Goal: Task Accomplishment & Management: Manage account settings

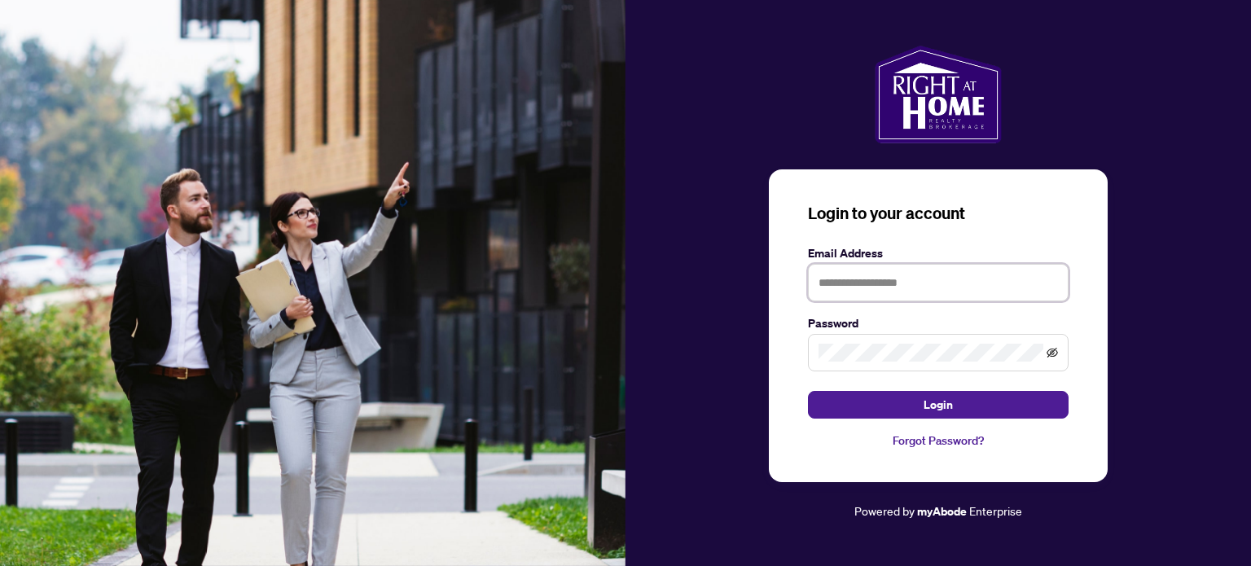
type input "**********"
click at [1054, 351] on icon "eye-invisible" at bounding box center [1052, 352] width 11 height 11
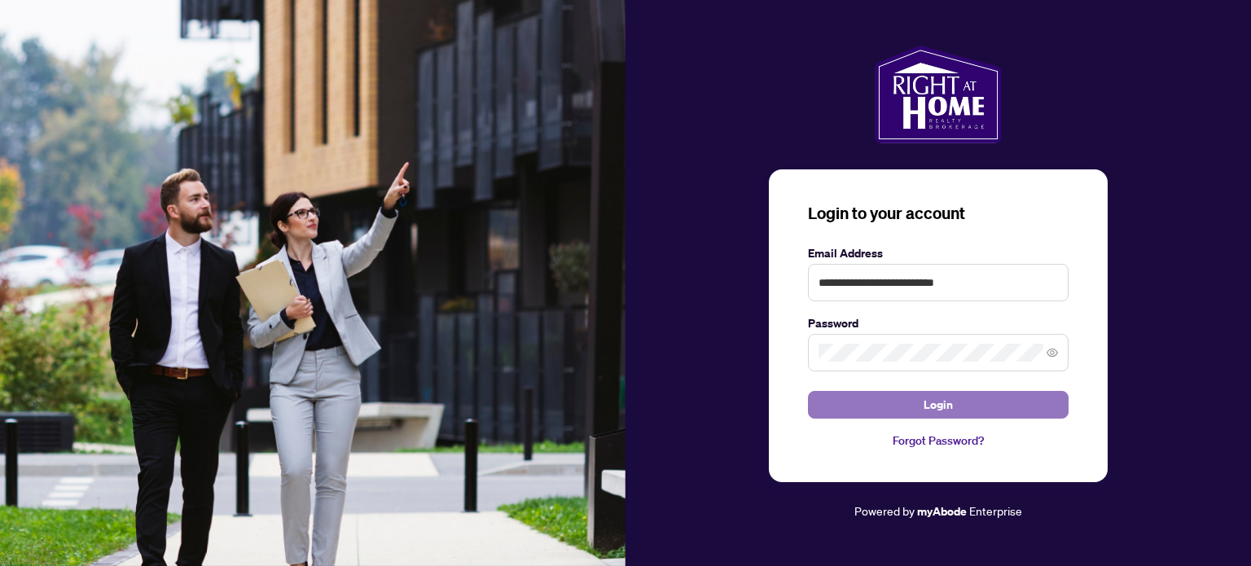
click at [953, 404] on button "Login" at bounding box center [938, 405] width 261 height 28
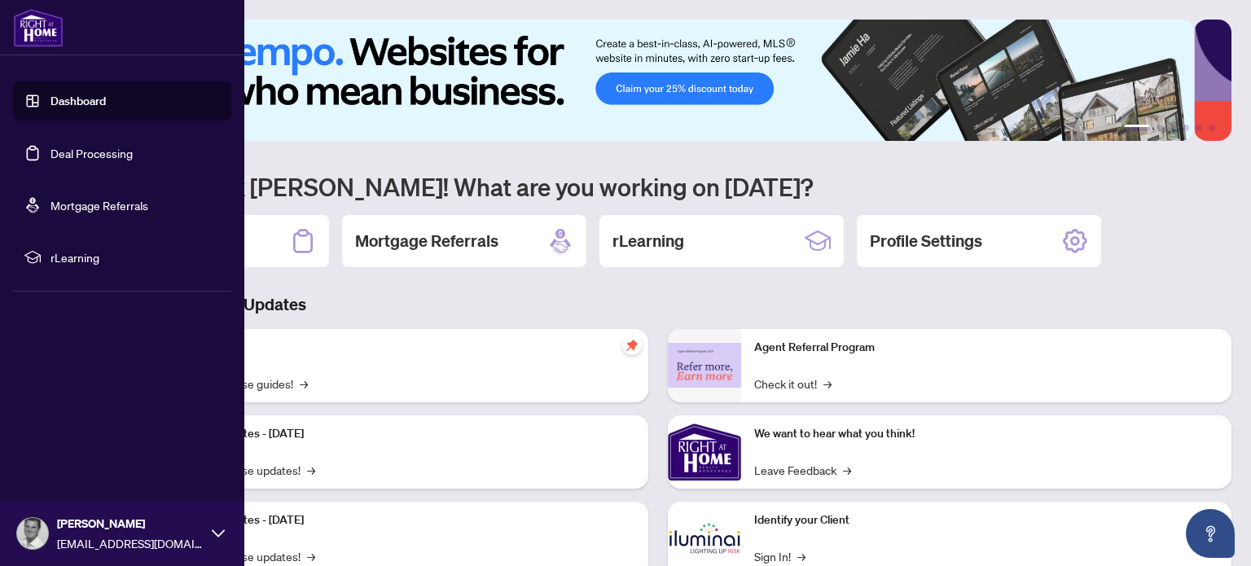
click at [95, 156] on link "Deal Processing" at bounding box center [92, 153] width 82 height 15
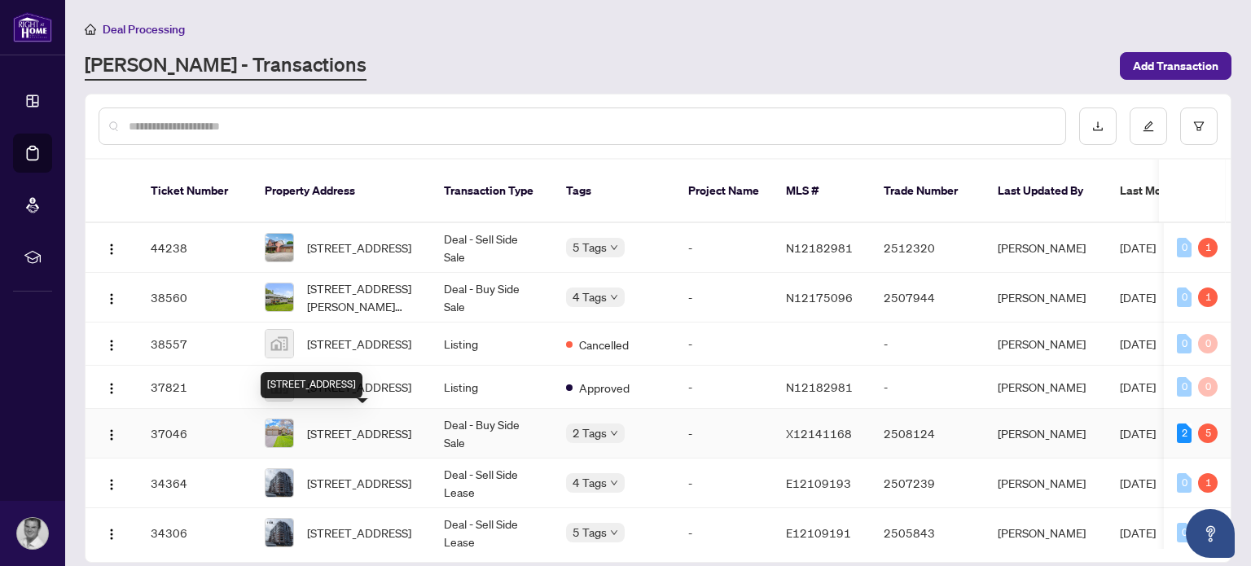
click at [349, 428] on span "[STREET_ADDRESS]" at bounding box center [359, 433] width 104 height 18
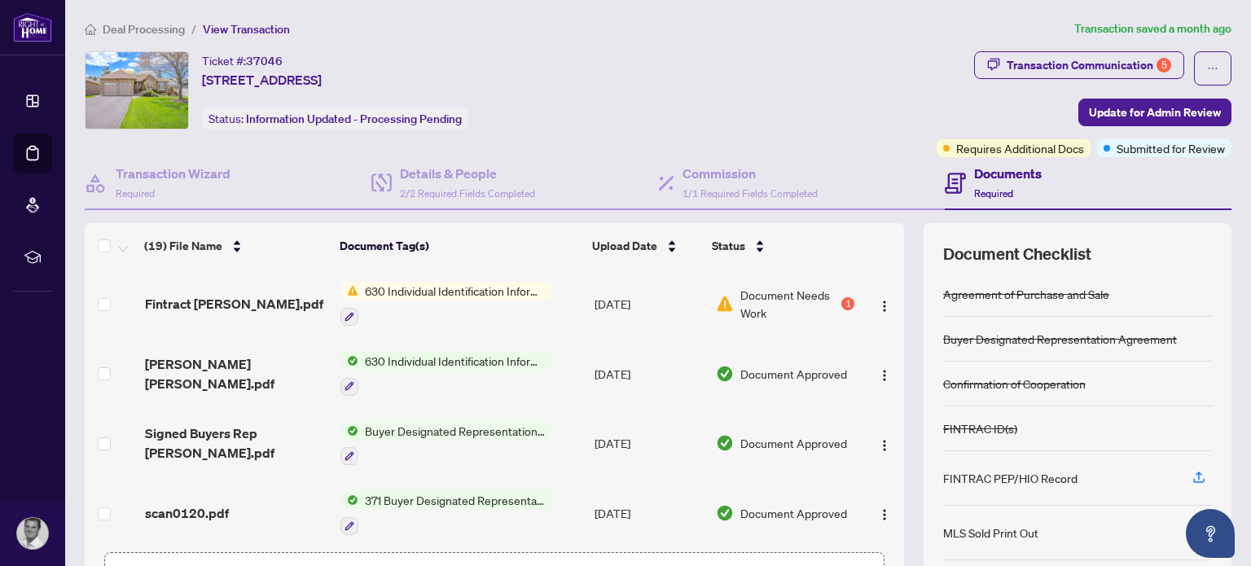
click at [741, 292] on span "Document Needs Work" at bounding box center [790, 304] width 98 height 36
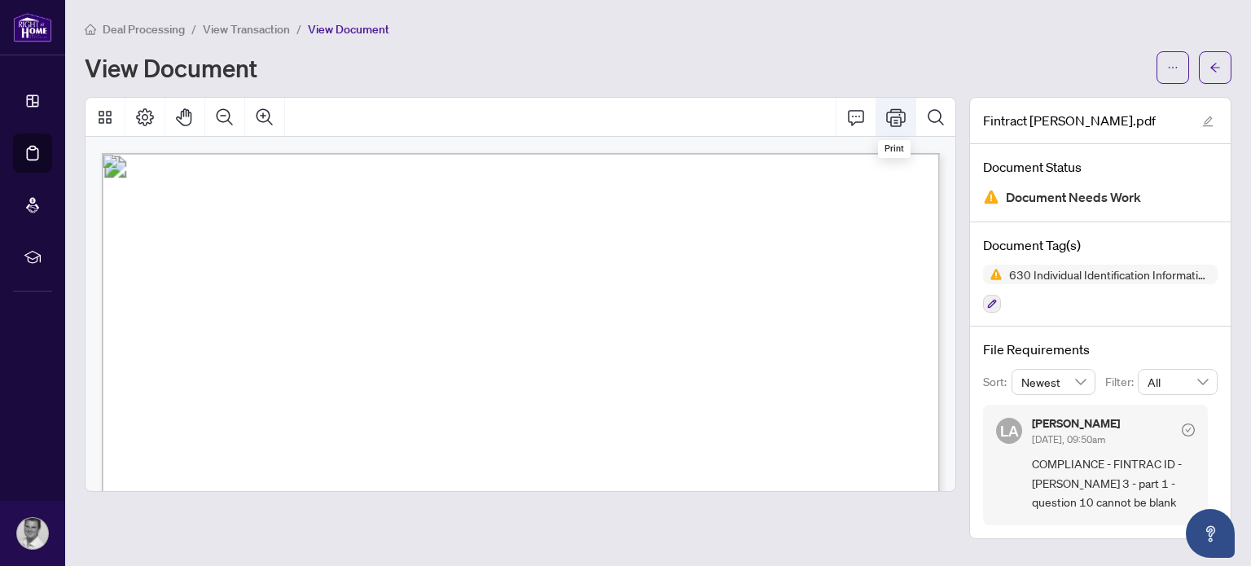
click at [898, 112] on icon "Print" at bounding box center [896, 117] width 20 height 18
click at [882, 68] on div "View Document" at bounding box center [616, 68] width 1062 height 26
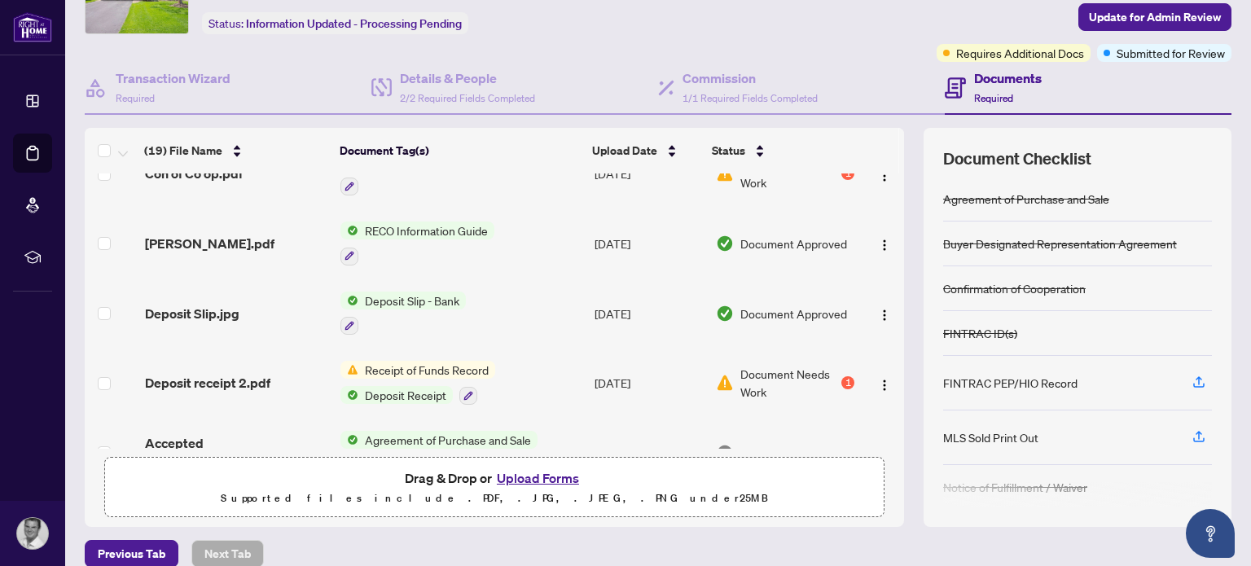
scroll to position [1035, 0]
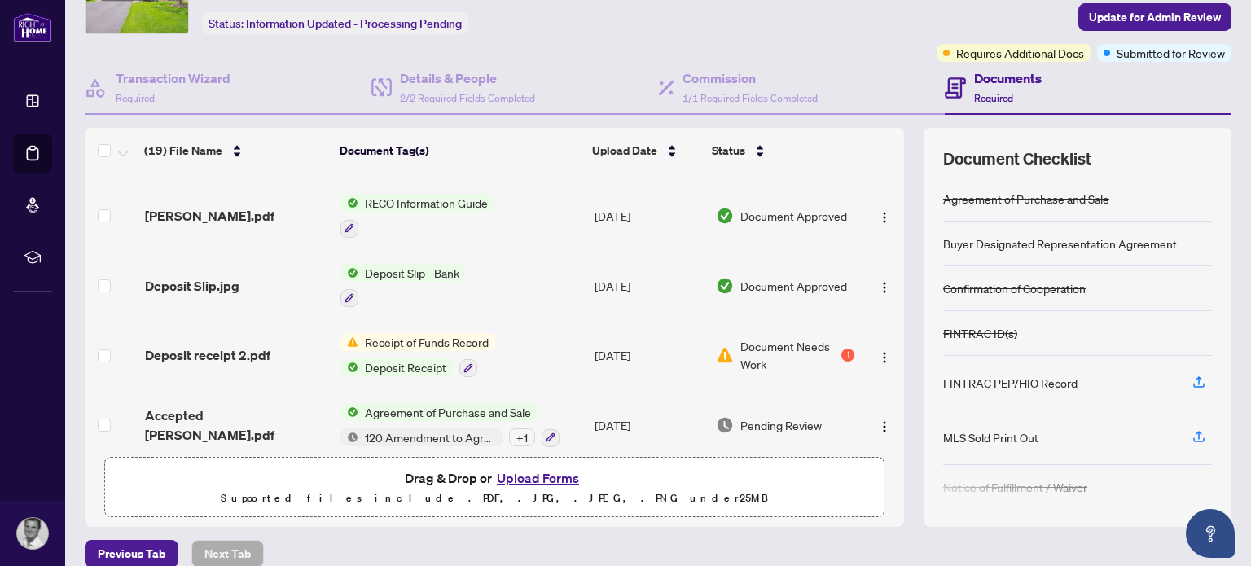
click at [741, 337] on span "Document Needs Work" at bounding box center [790, 355] width 98 height 36
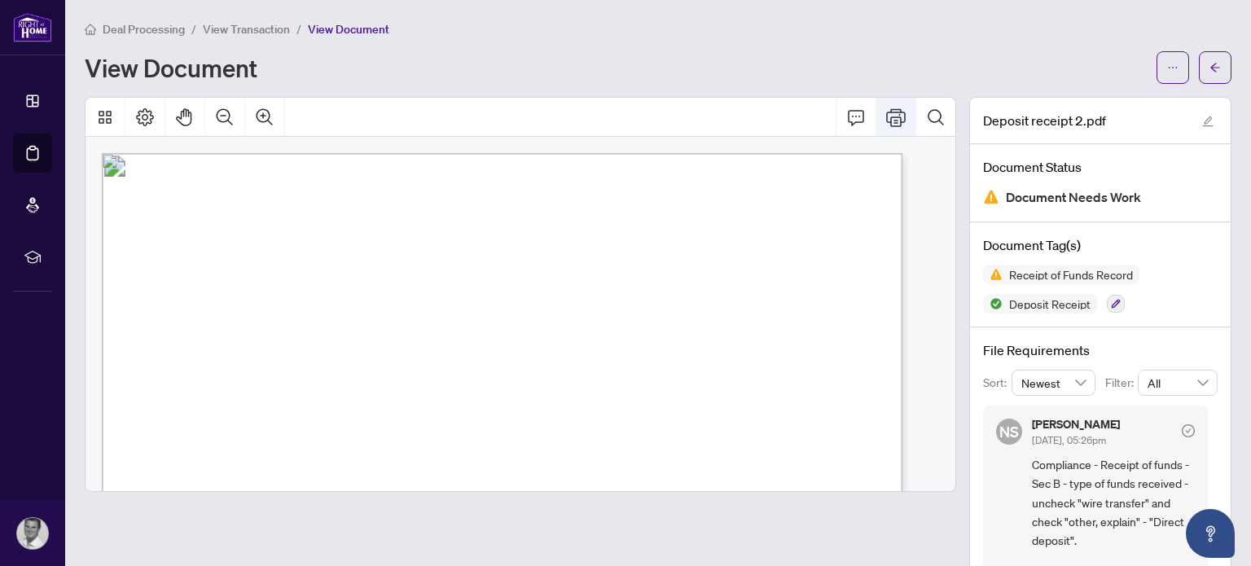
click at [886, 116] on icon "Print" at bounding box center [896, 117] width 20 height 18
click at [886, 112] on icon "Print" at bounding box center [896, 118] width 20 height 20
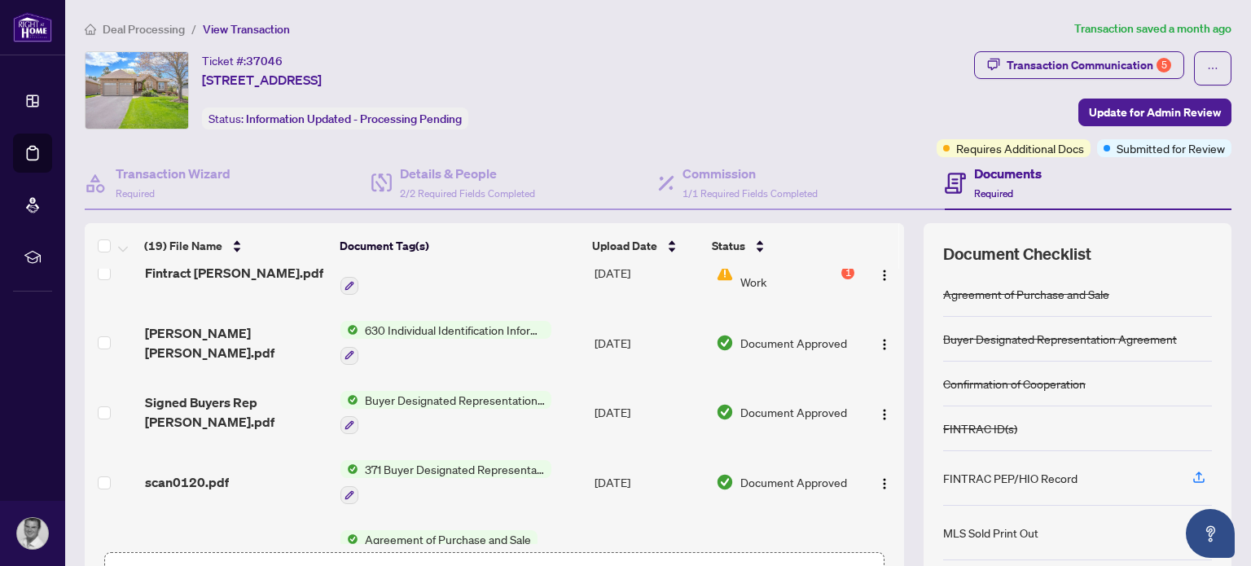
scroll to position [25, 0]
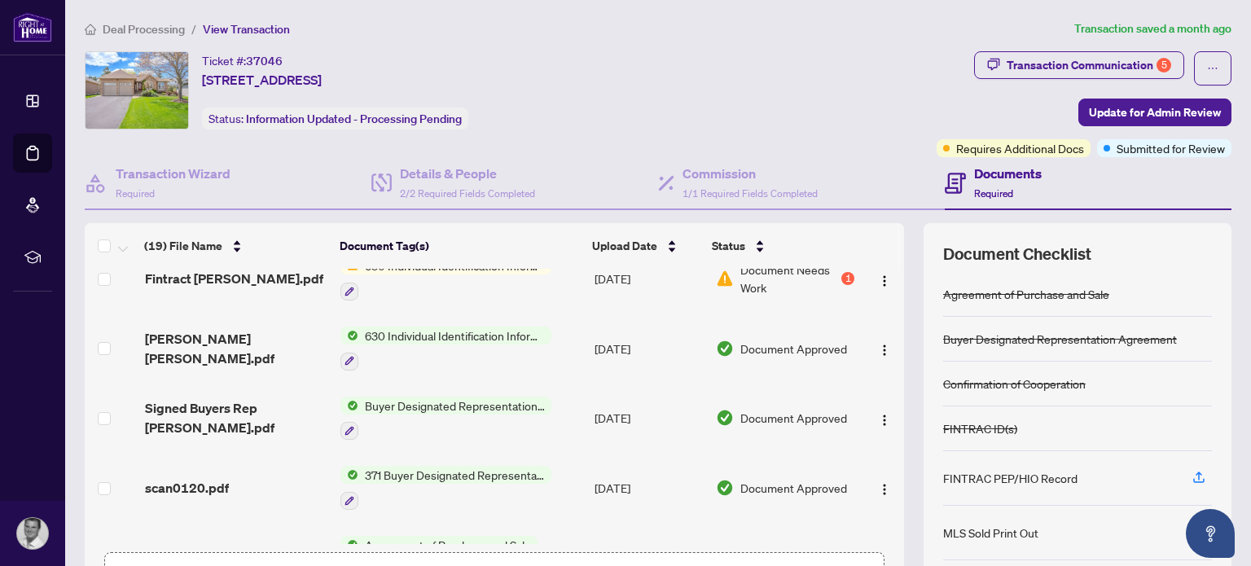
click at [442, 333] on span "630 Individual Identification Information Record" at bounding box center [454, 336] width 193 height 18
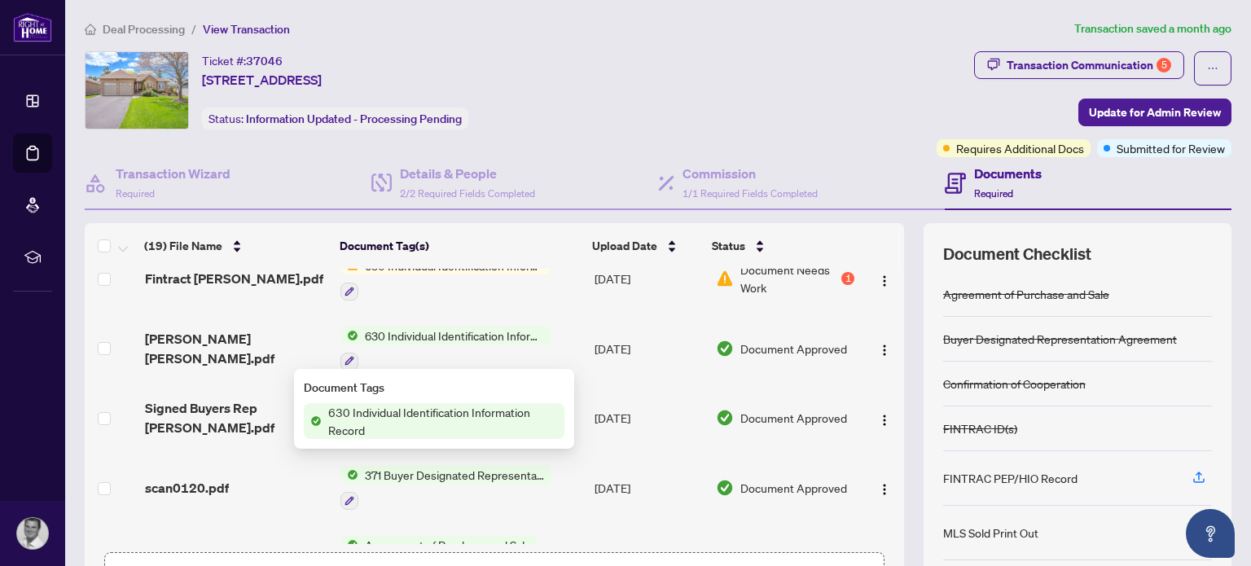
click at [435, 413] on span "630 Individual Identification Information Record" at bounding box center [443, 421] width 243 height 36
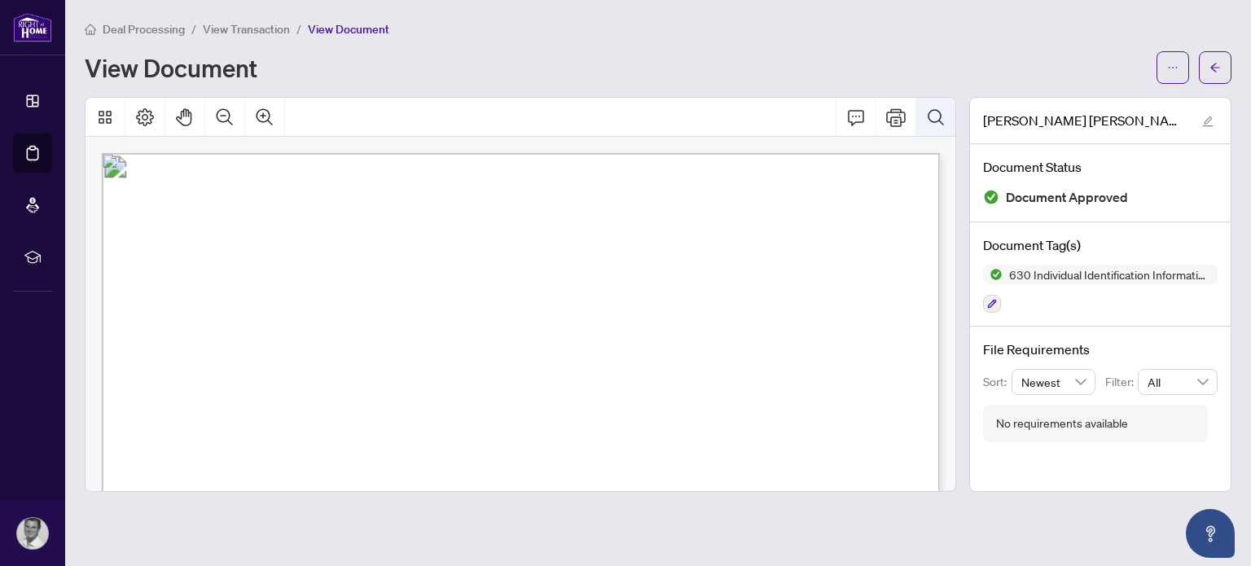
click at [937, 110] on icon "Search Document" at bounding box center [936, 118] width 20 height 20
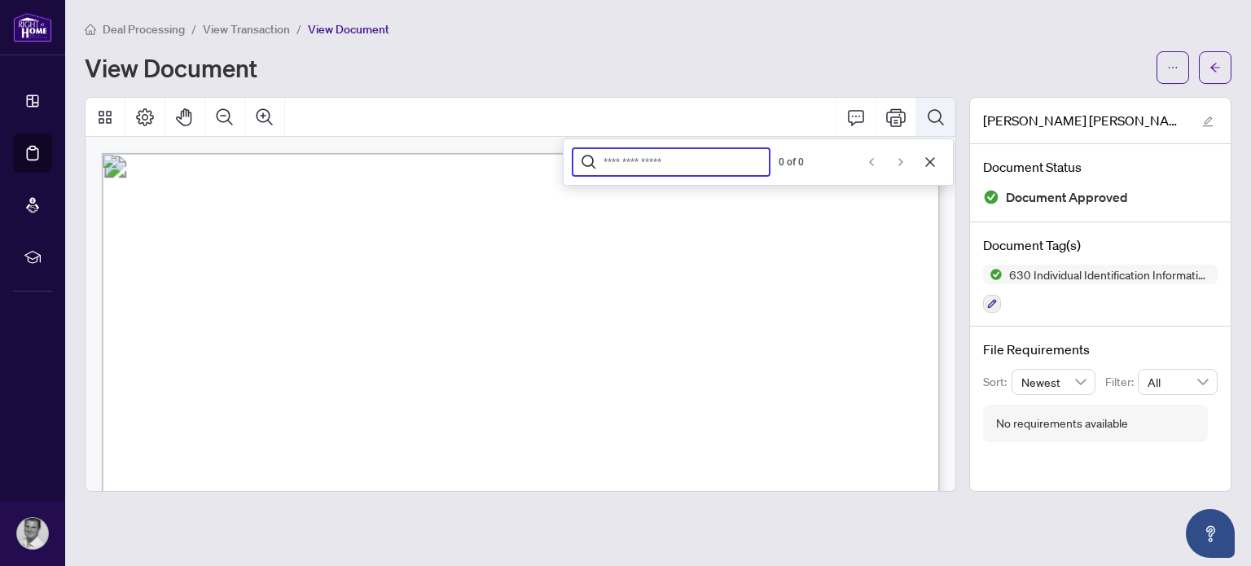
click at [937, 110] on icon "Search Document" at bounding box center [936, 118] width 20 height 20
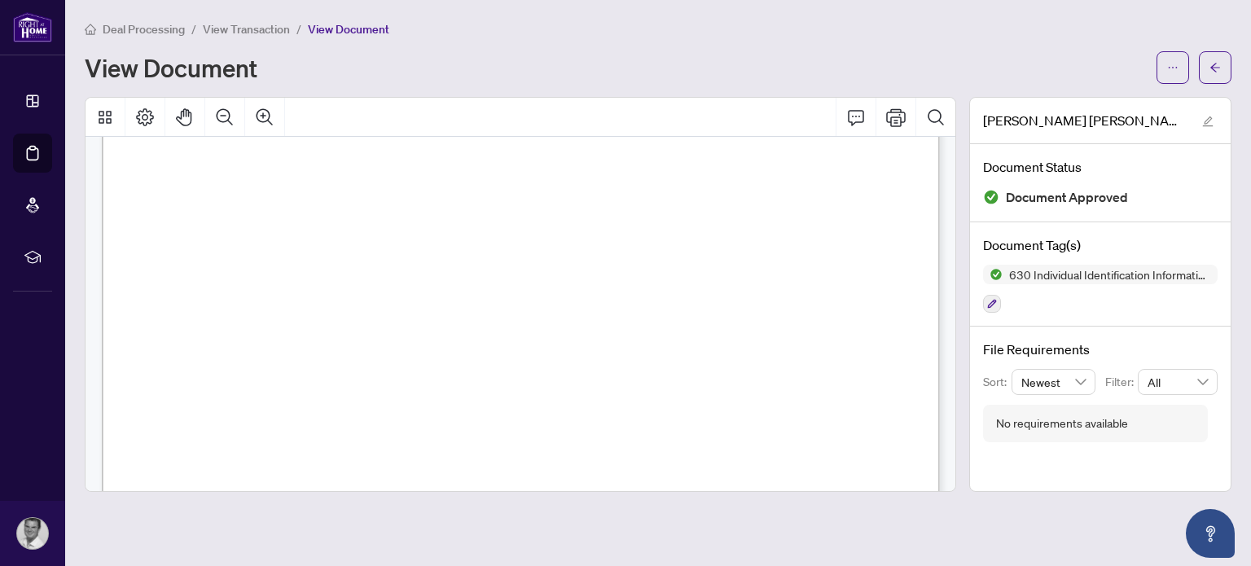
scroll to position [2466, 0]
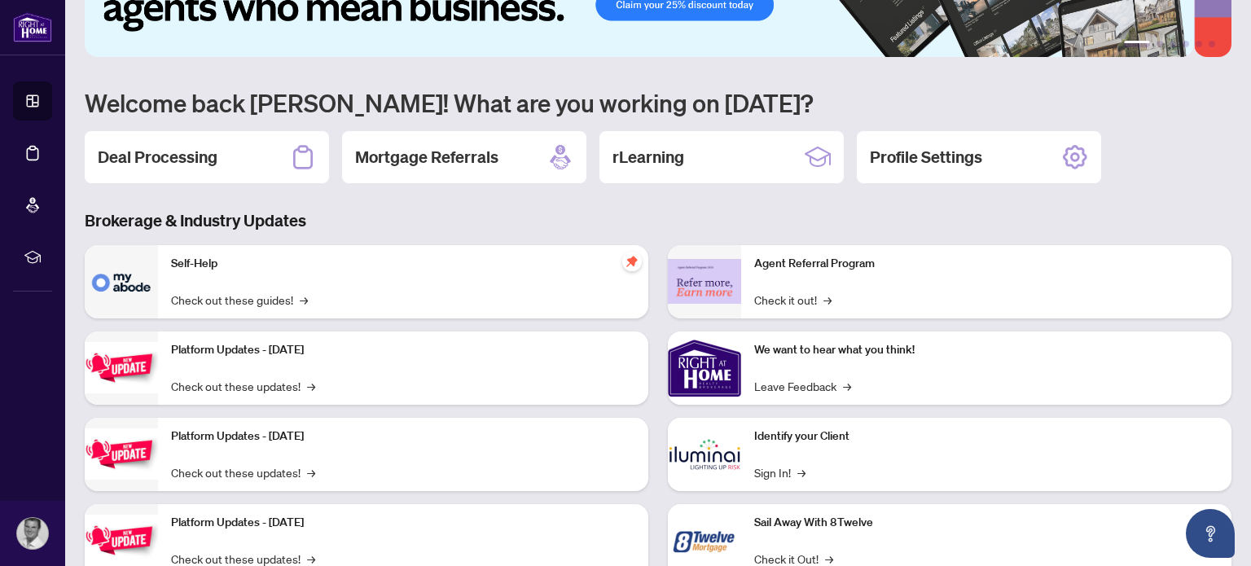
scroll to position [83, 0]
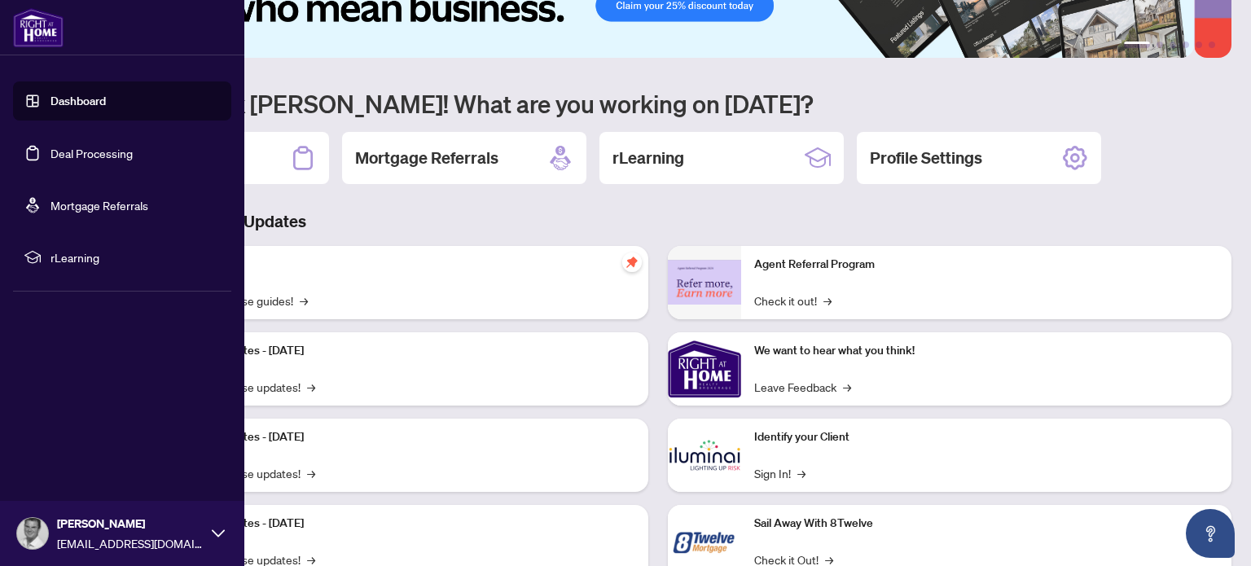
click at [103, 157] on link "Deal Processing" at bounding box center [92, 153] width 82 height 15
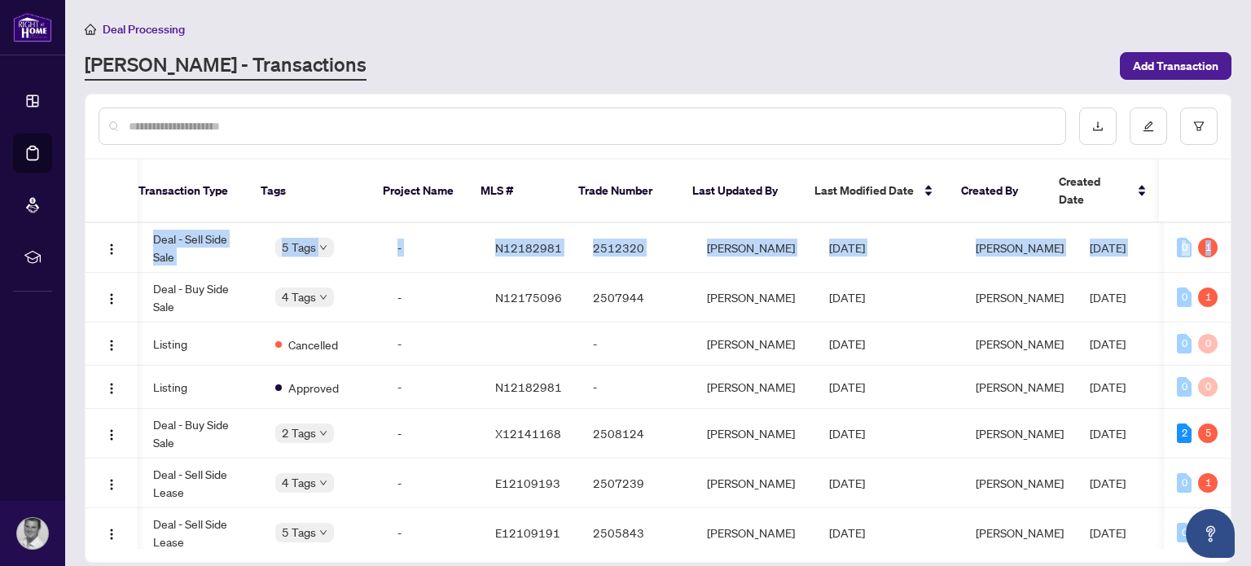
scroll to position [0, 306]
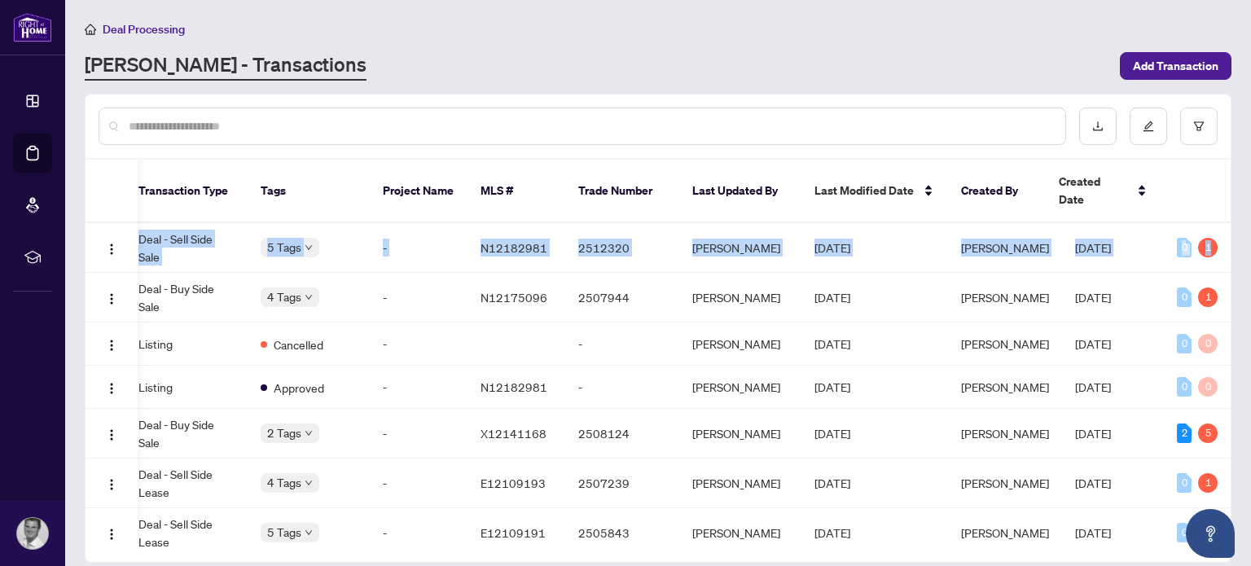
click at [1228, 237] on div "44238 8956 Concession 4 Rd, Uxbridge, Ontario L0C 1E0, Canada Deal - Sell Side …" at bounding box center [659, 386] width 1146 height 326
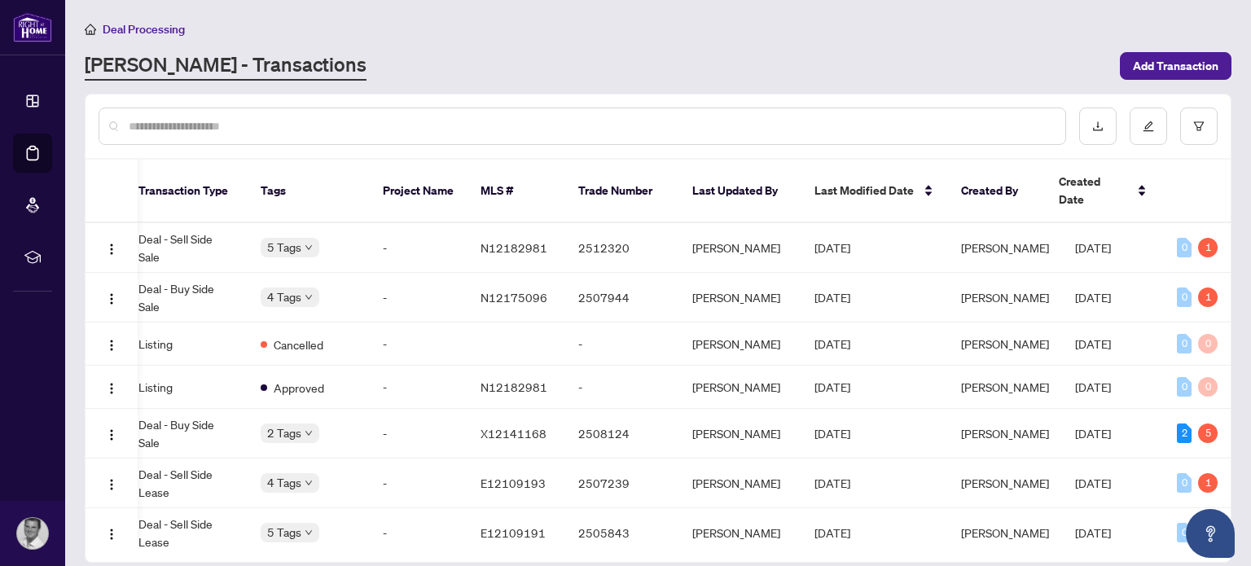
click at [350, 45] on div "Deal Processing RAHR - Transactions Add Transaction" at bounding box center [658, 50] width 1147 height 61
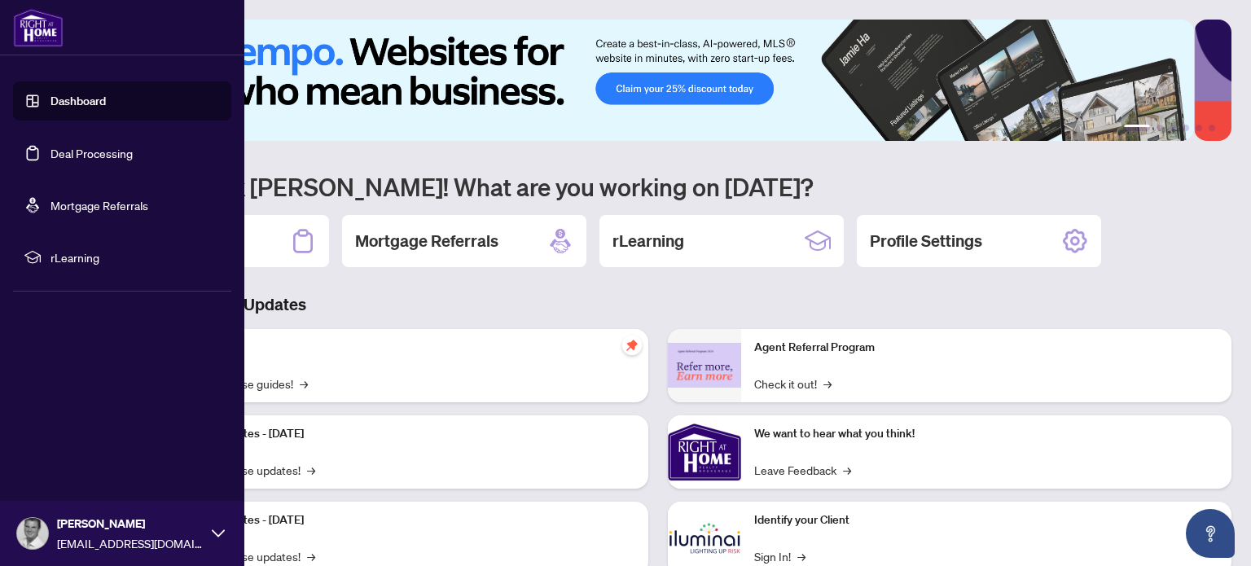
click at [102, 154] on link "Deal Processing" at bounding box center [92, 153] width 82 height 15
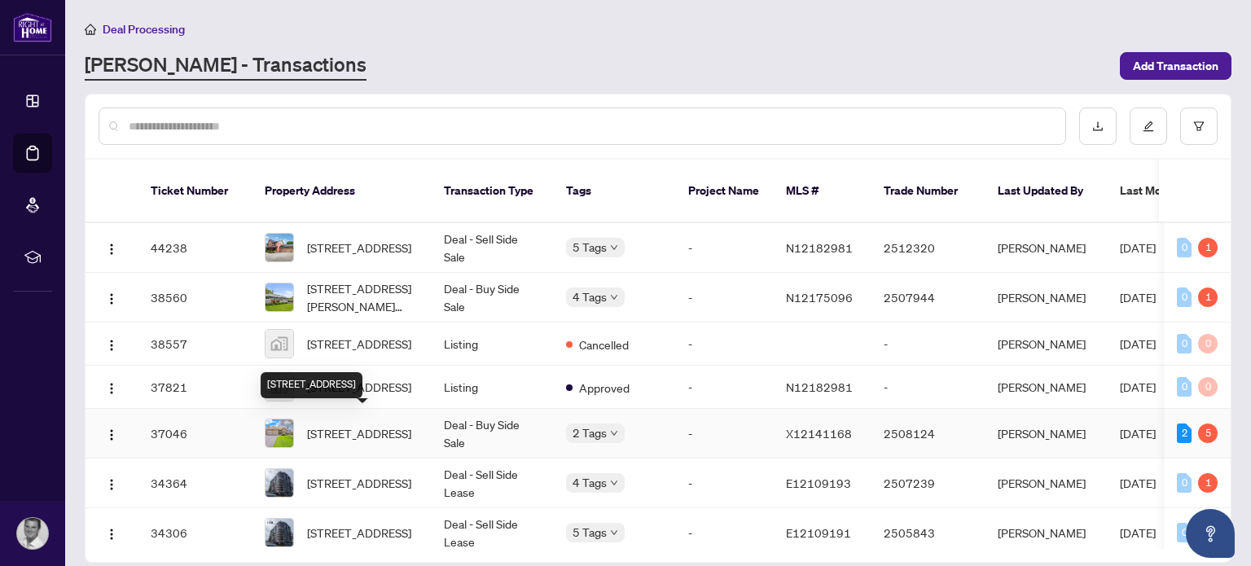
click at [356, 424] on span "[STREET_ADDRESS]" at bounding box center [359, 433] width 104 height 18
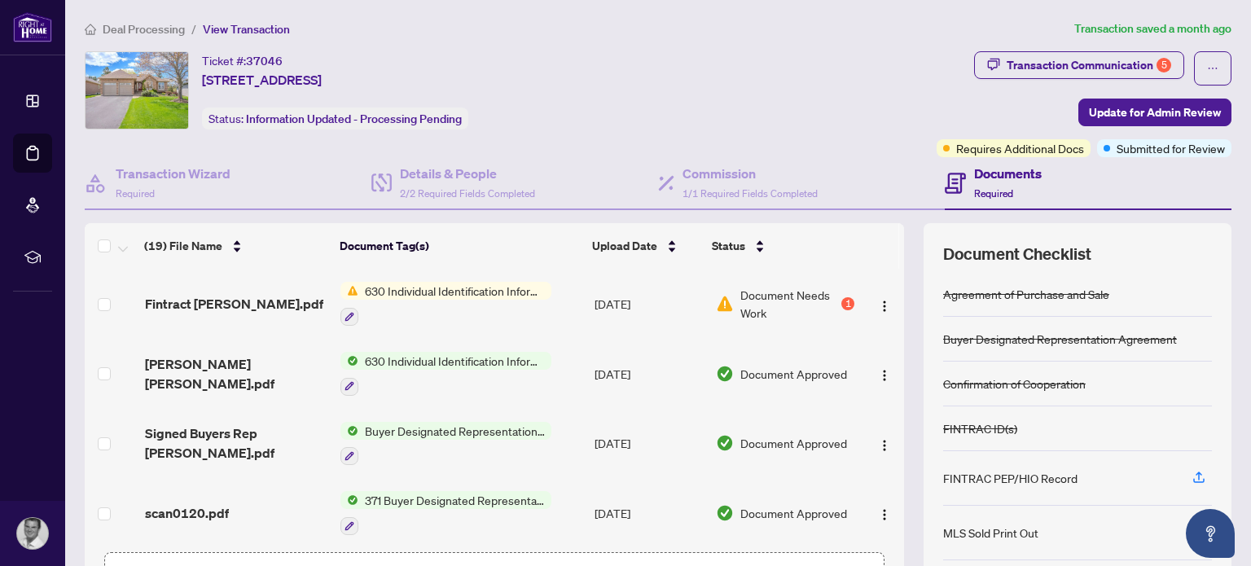
click at [389, 285] on span "630 Individual Identification Information Record" at bounding box center [454, 291] width 193 height 18
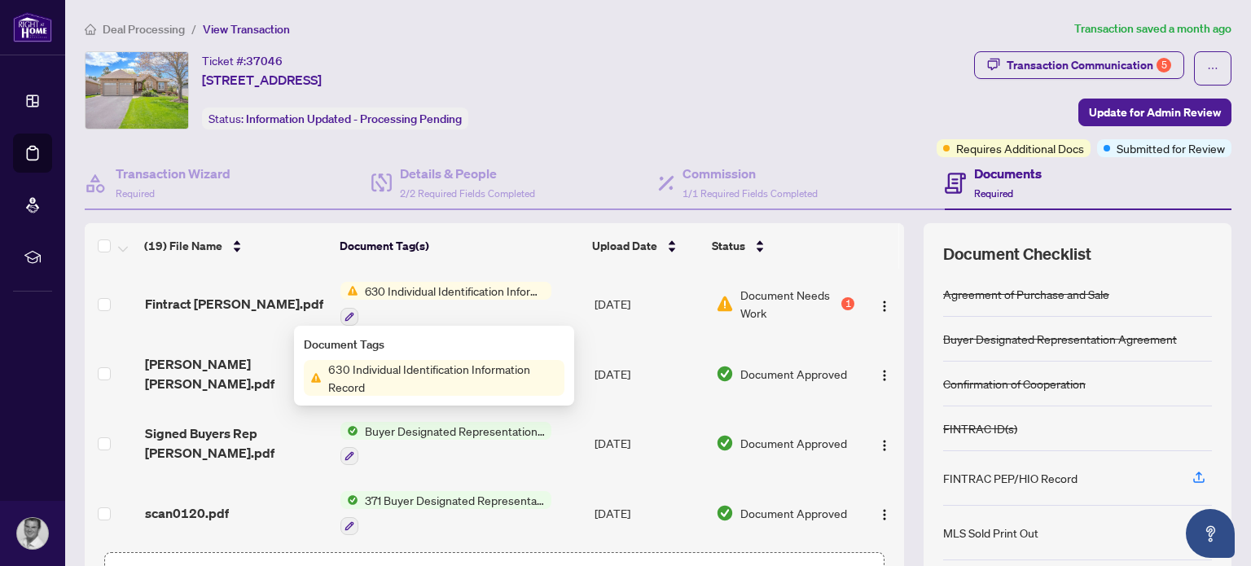
click at [746, 293] on span "Document Needs Work" at bounding box center [790, 304] width 98 height 36
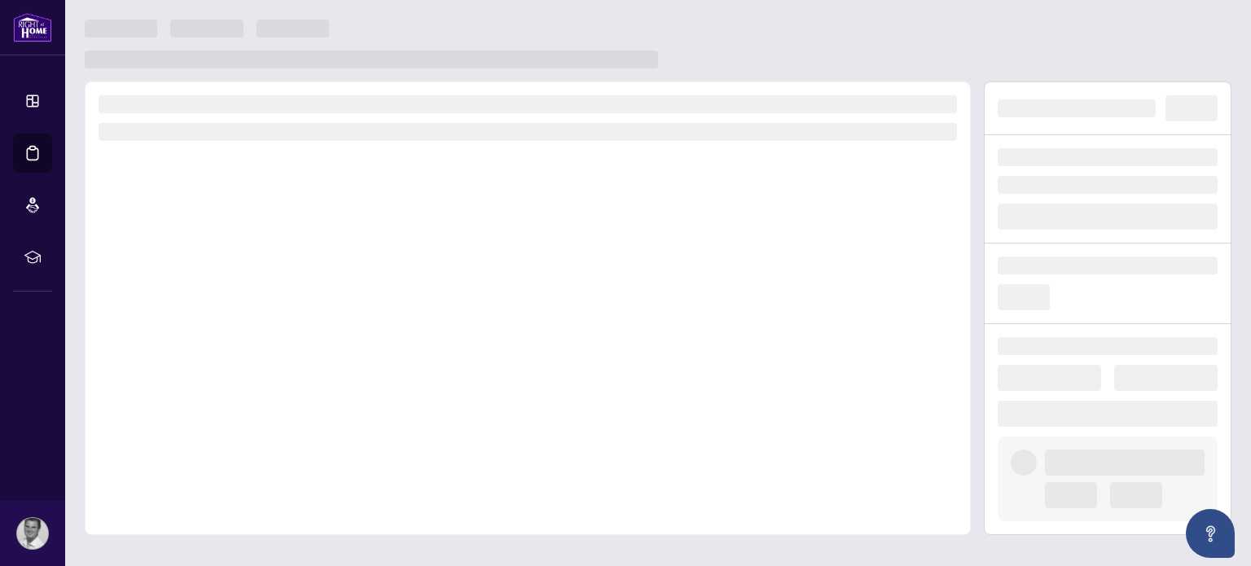
click at [746, 293] on div at bounding box center [528, 308] width 886 height 454
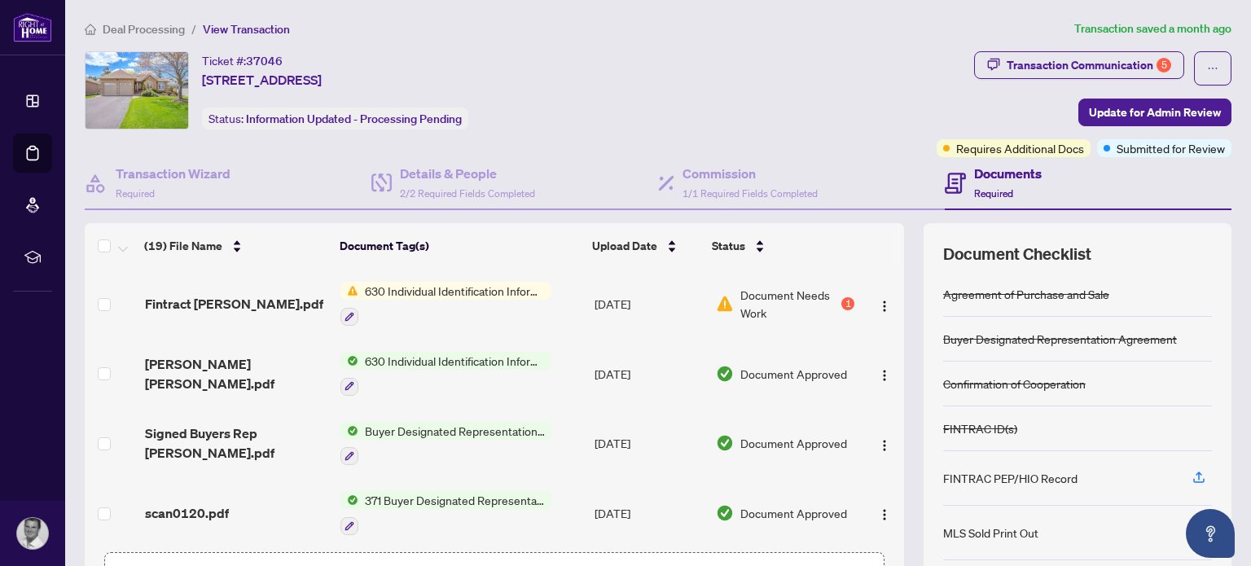
click at [417, 358] on span "630 Individual Identification Information Record" at bounding box center [454, 361] width 193 height 18
click at [753, 367] on span "Document Approved" at bounding box center [794, 374] width 107 height 18
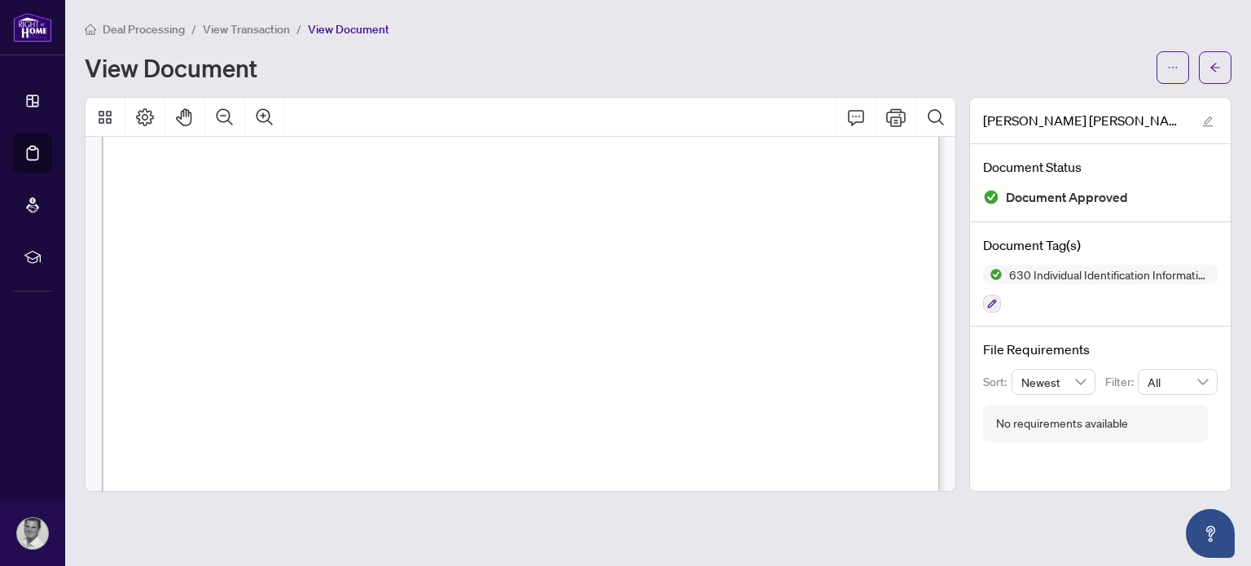
scroll to position [1942, 0]
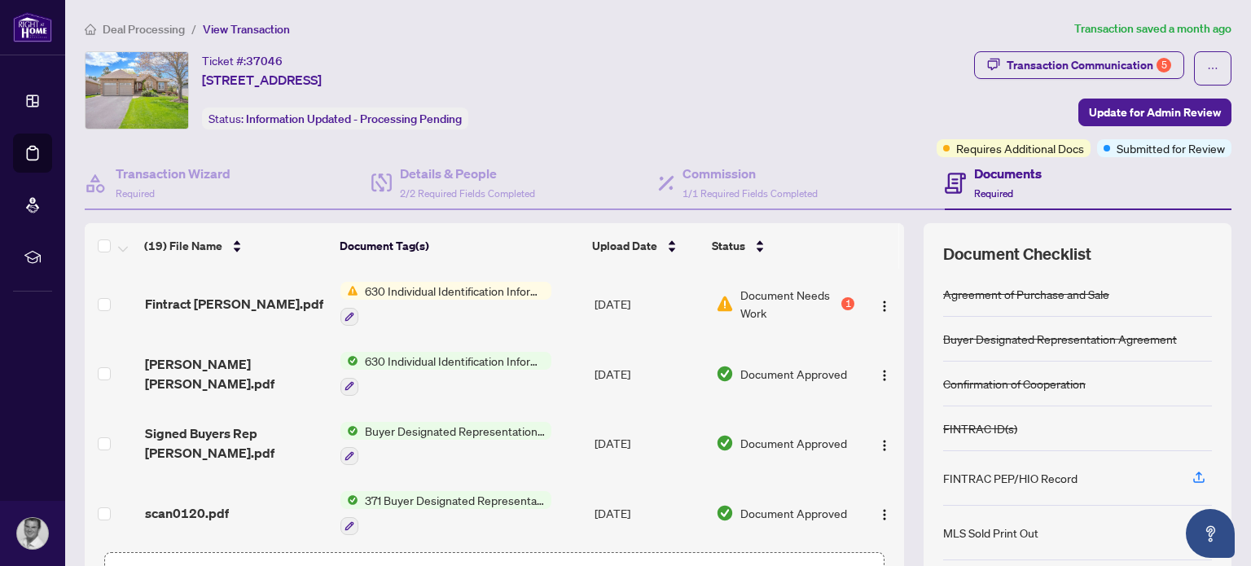
click at [741, 297] on span "Document Needs Work" at bounding box center [790, 304] width 98 height 36
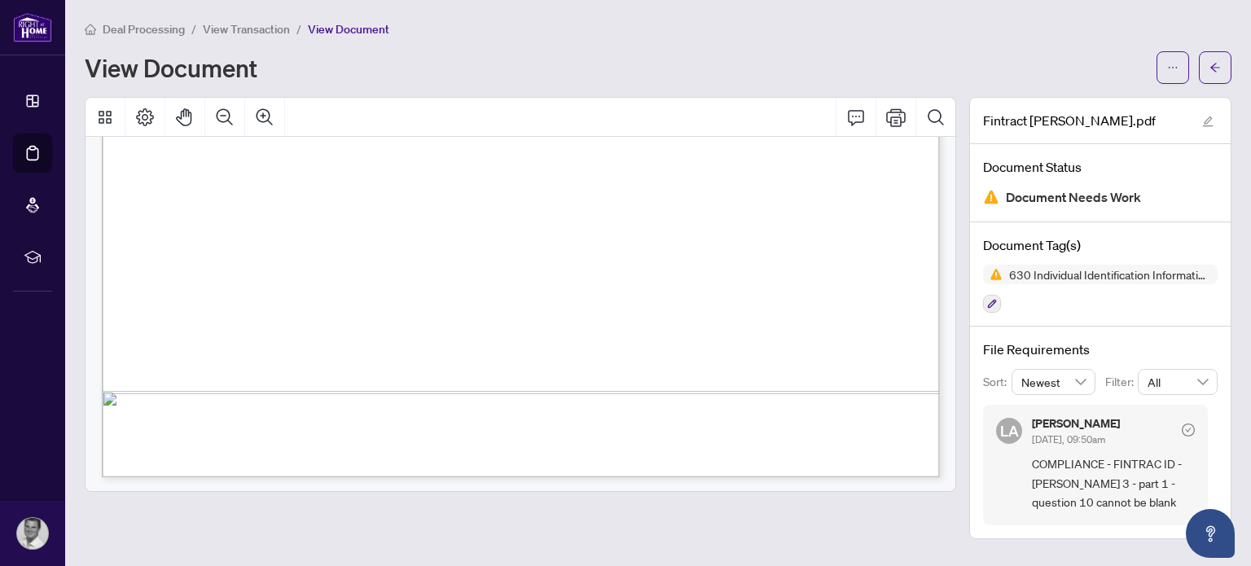
scroll to position [4098, 0]
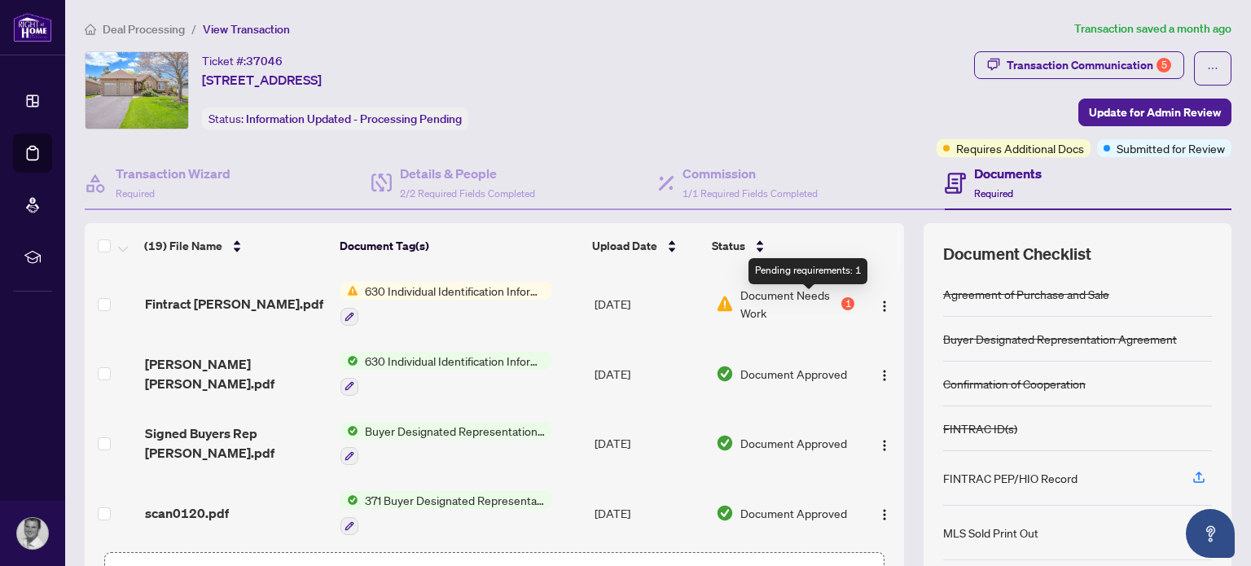
click at [842, 298] on div "1" at bounding box center [848, 303] width 13 height 13
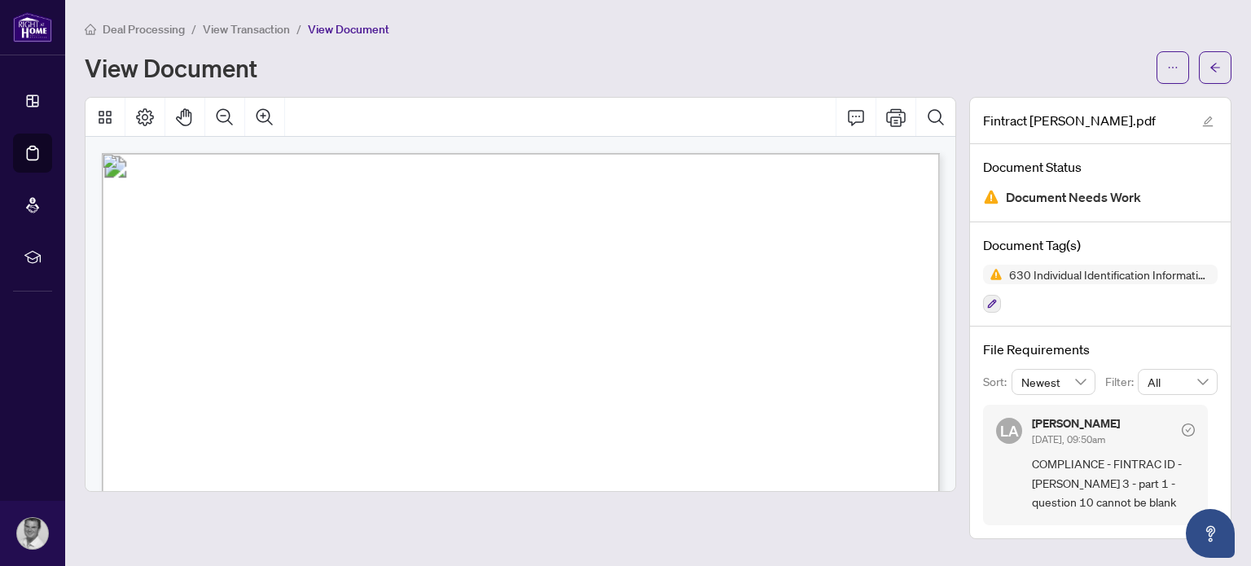
click at [1023, 429] on div "LA Luna Almuhanna Jul/26/2025, 09:50am COMPLIANCE - FINTRAC ID - Susan - pg 3 -…" at bounding box center [1095, 465] width 225 height 120
click at [1083, 480] on span "COMPLIANCE - FINTRAC ID - Susan - pg 3 - part 1 - question 10 cannot be blank" at bounding box center [1113, 483] width 163 height 57
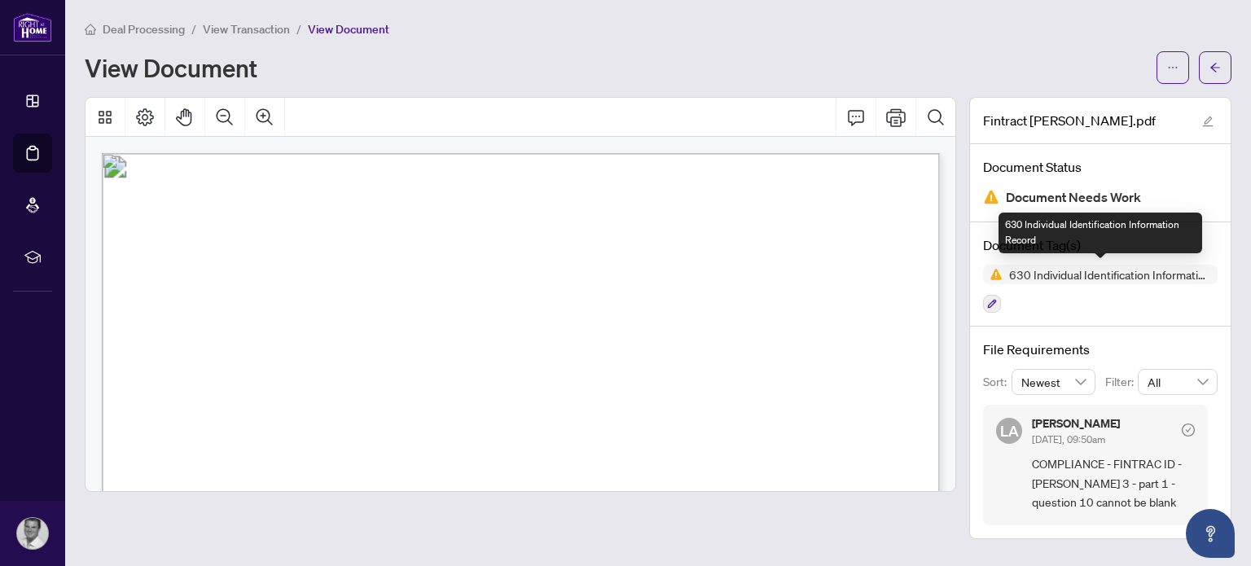
click at [998, 272] on img at bounding box center [993, 275] width 20 height 20
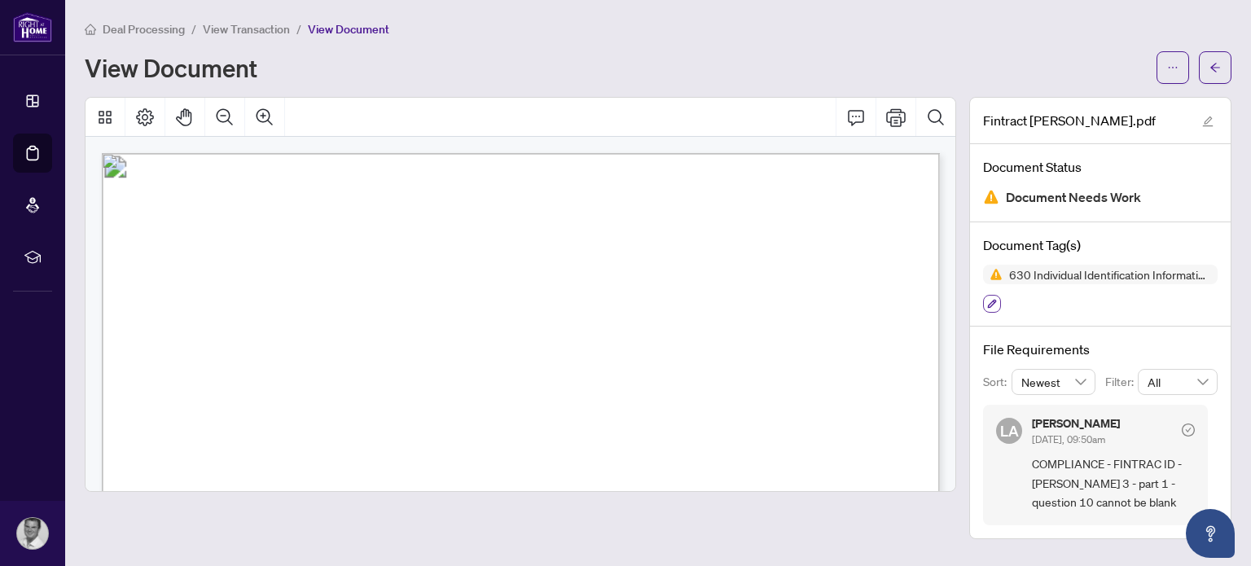
click at [988, 303] on icon "button" at bounding box center [992, 304] width 9 height 9
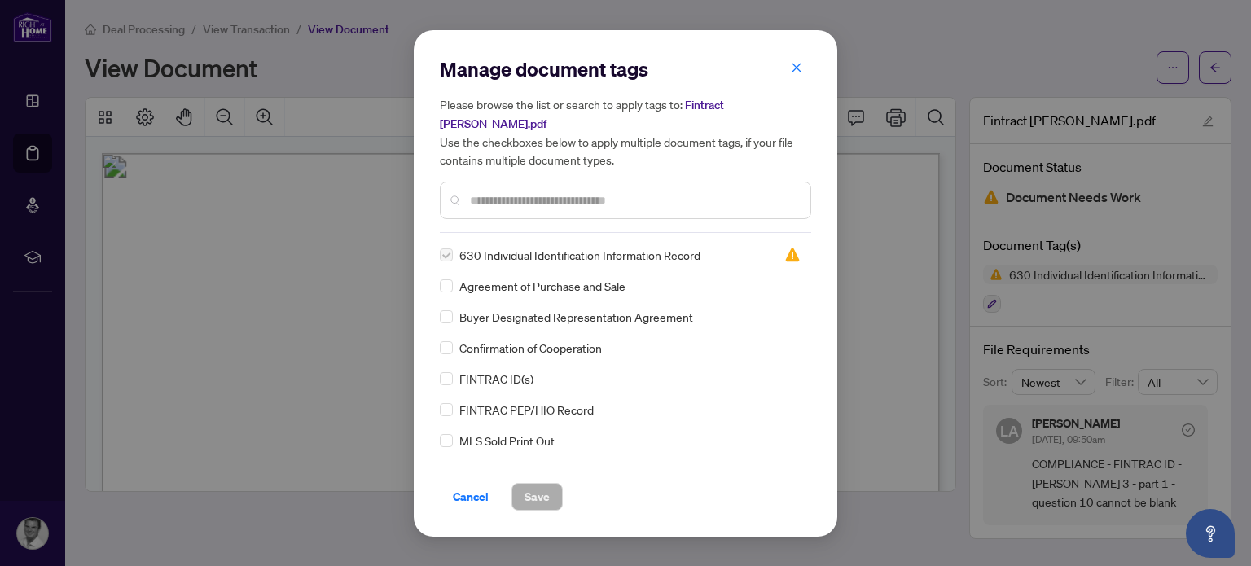
drag, startPoint x: 794, startPoint y: 79, endPoint x: 806, endPoint y: 85, distance: 12.8
click at [796, 73] on icon "close" at bounding box center [796, 67] width 11 height 11
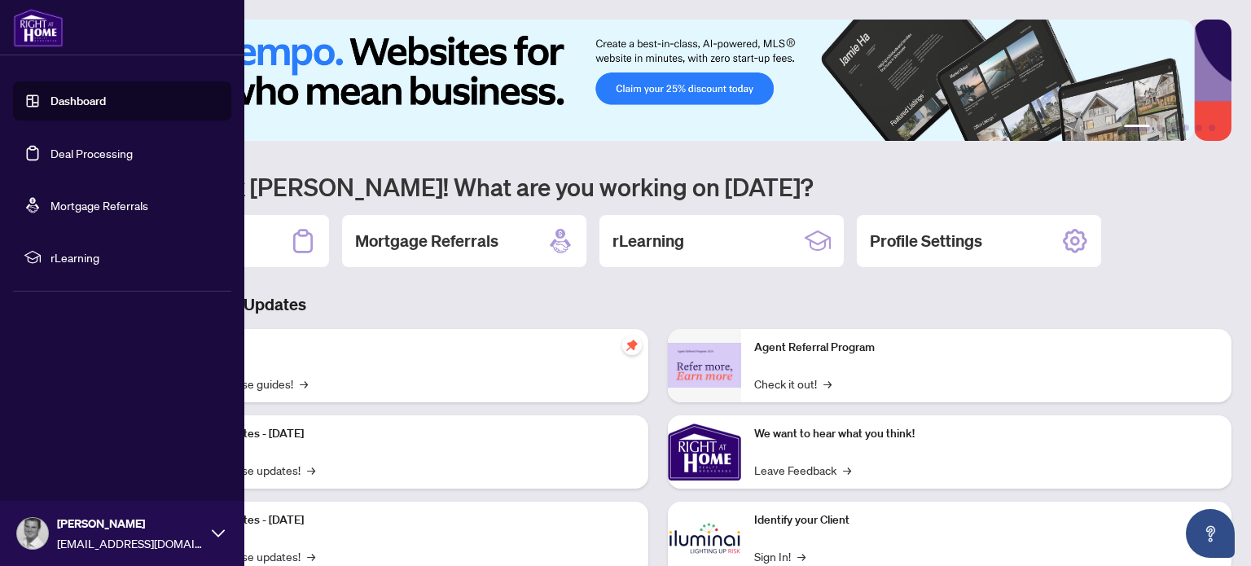
click at [105, 147] on link "Deal Processing" at bounding box center [92, 153] width 82 height 15
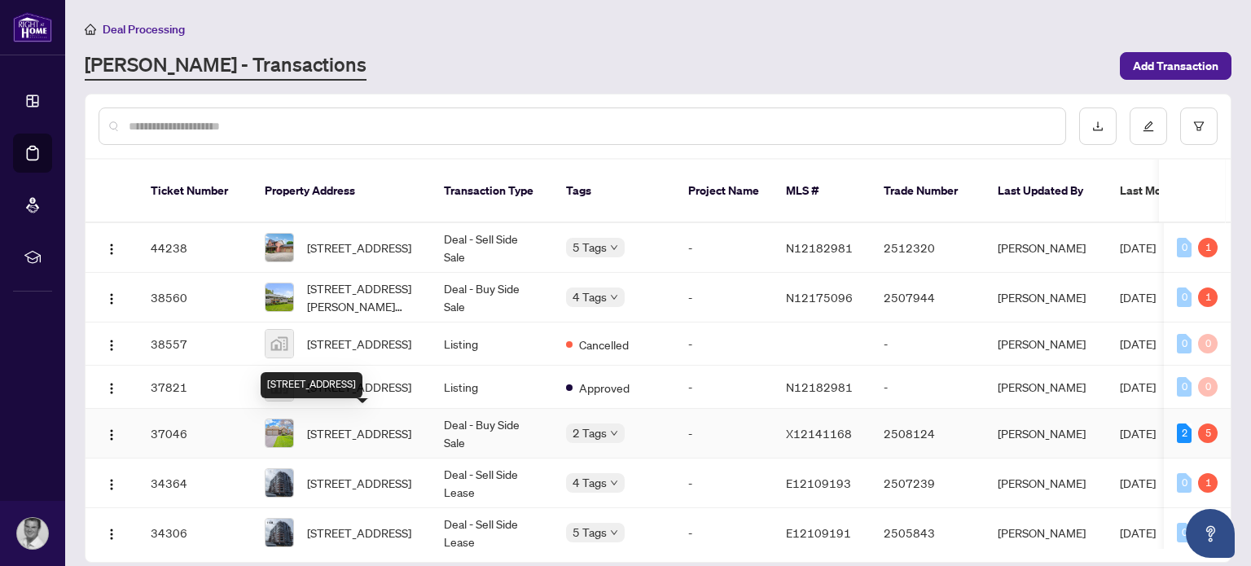
click at [351, 424] on span "[STREET_ADDRESS]" at bounding box center [359, 433] width 104 height 18
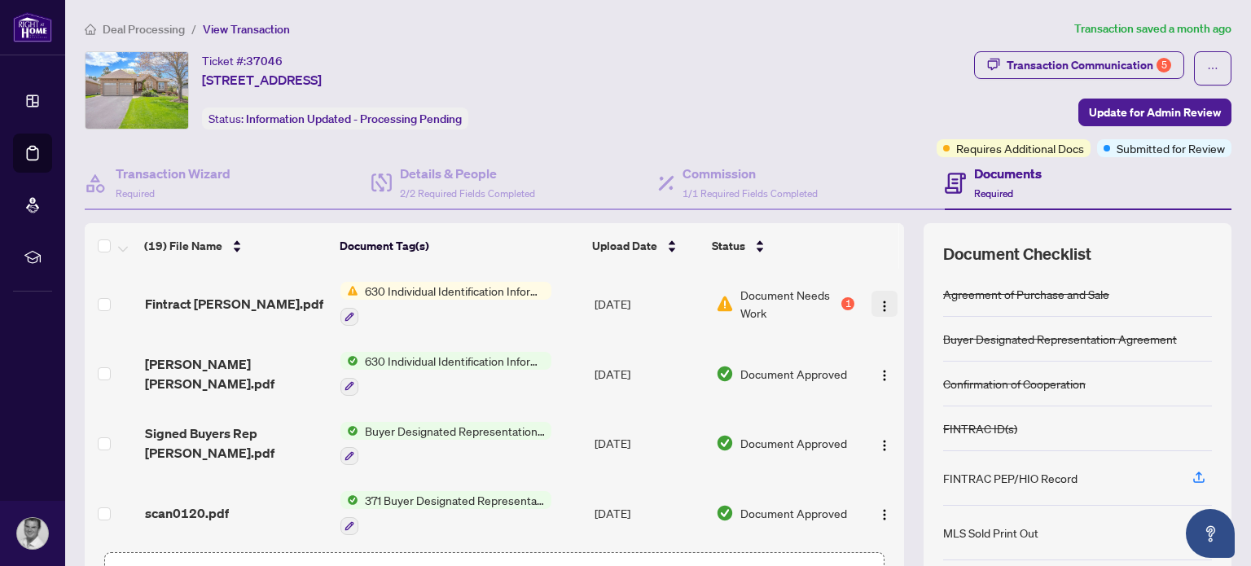
click at [878, 300] on img "button" at bounding box center [884, 306] width 13 height 13
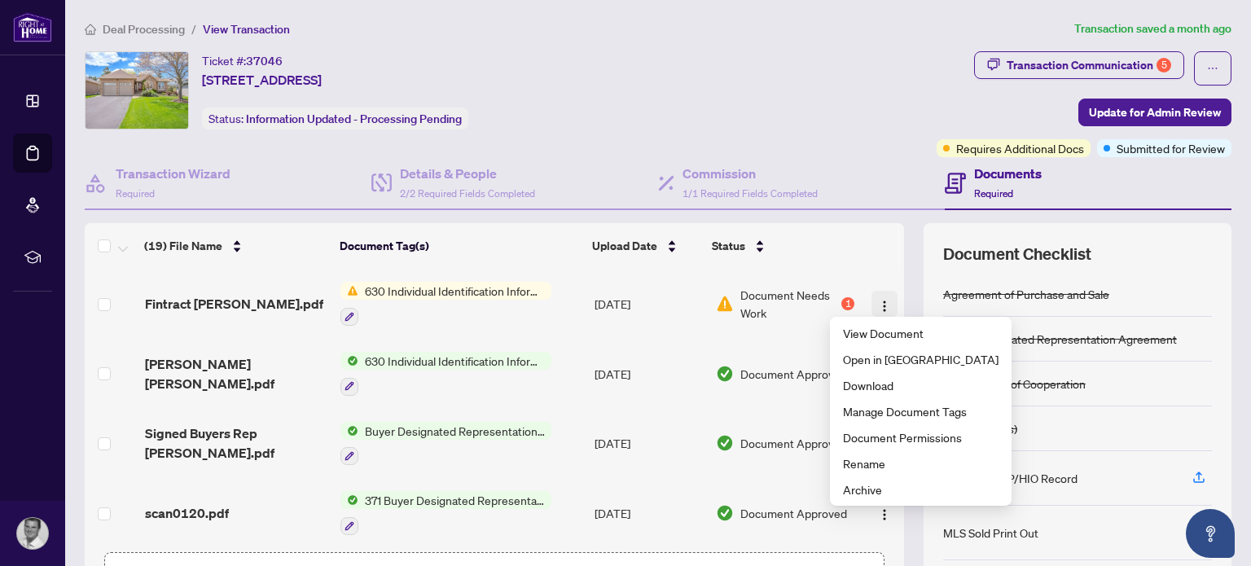
click at [878, 300] on img "button" at bounding box center [884, 306] width 13 height 13
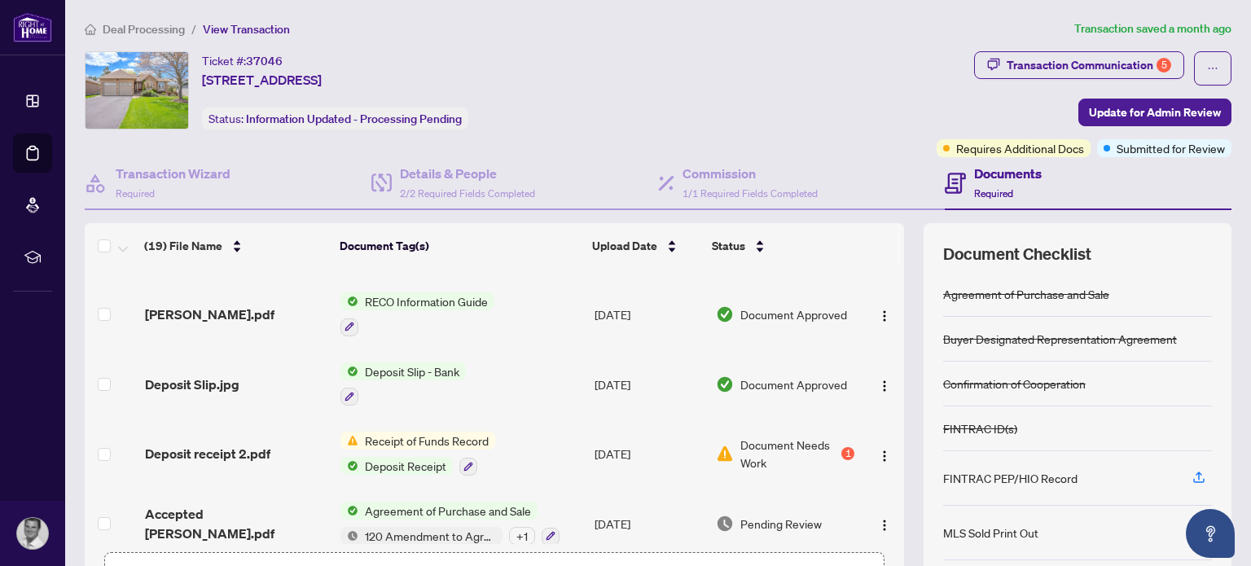
scroll to position [1035, 0]
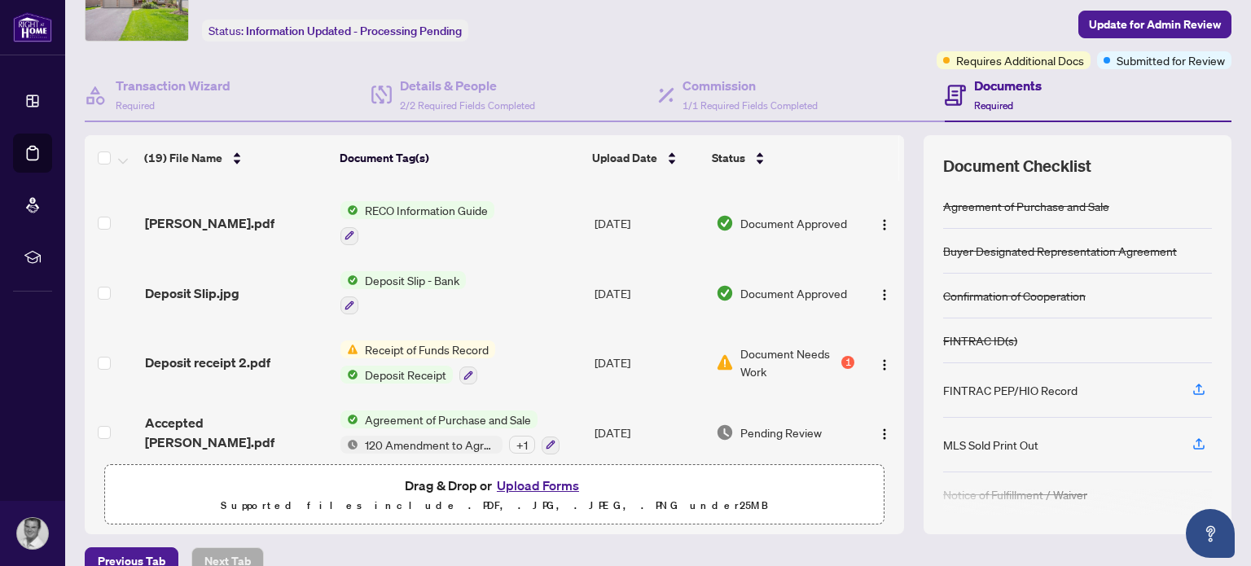
scroll to position [91, 0]
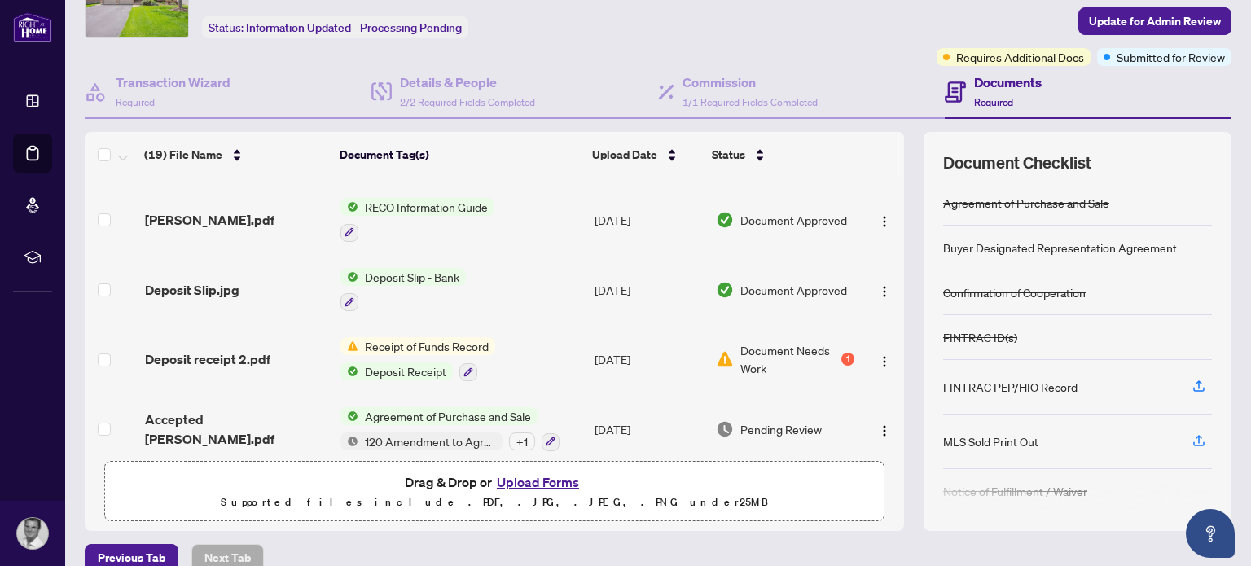
click at [538, 478] on button "Upload Forms" at bounding box center [538, 482] width 92 height 21
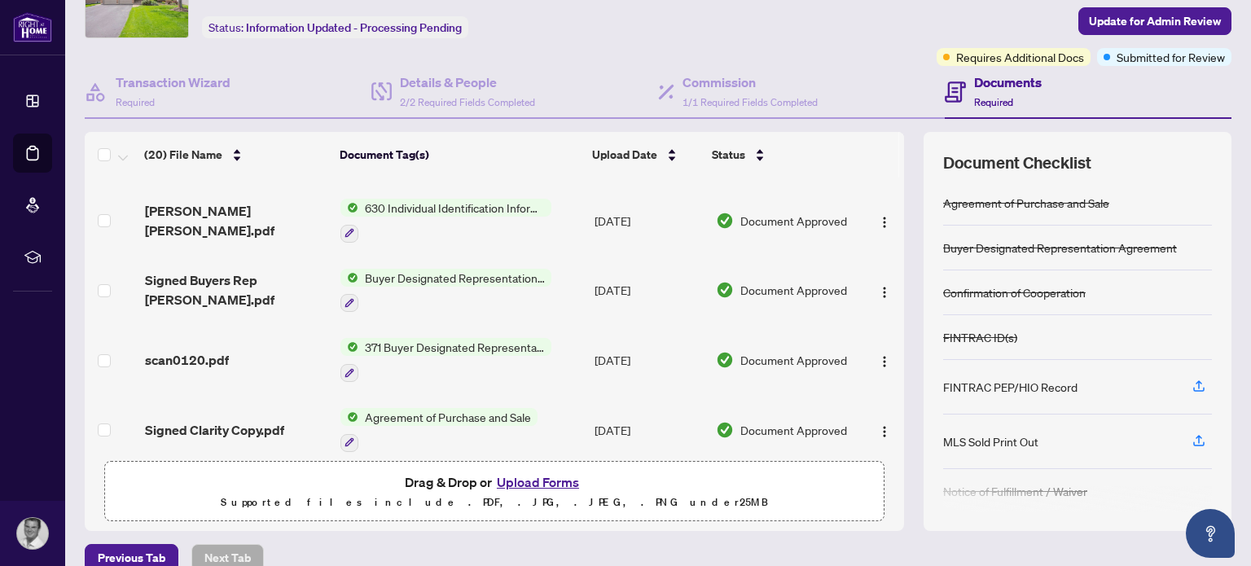
scroll to position [0, 0]
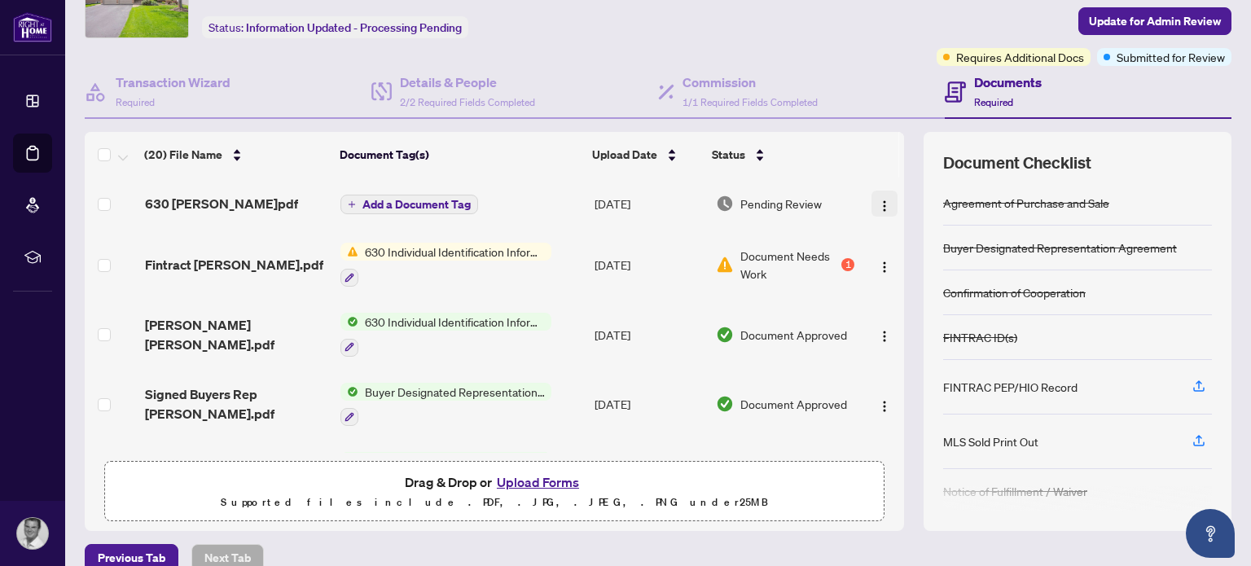
click at [878, 200] on img "button" at bounding box center [884, 206] width 13 height 13
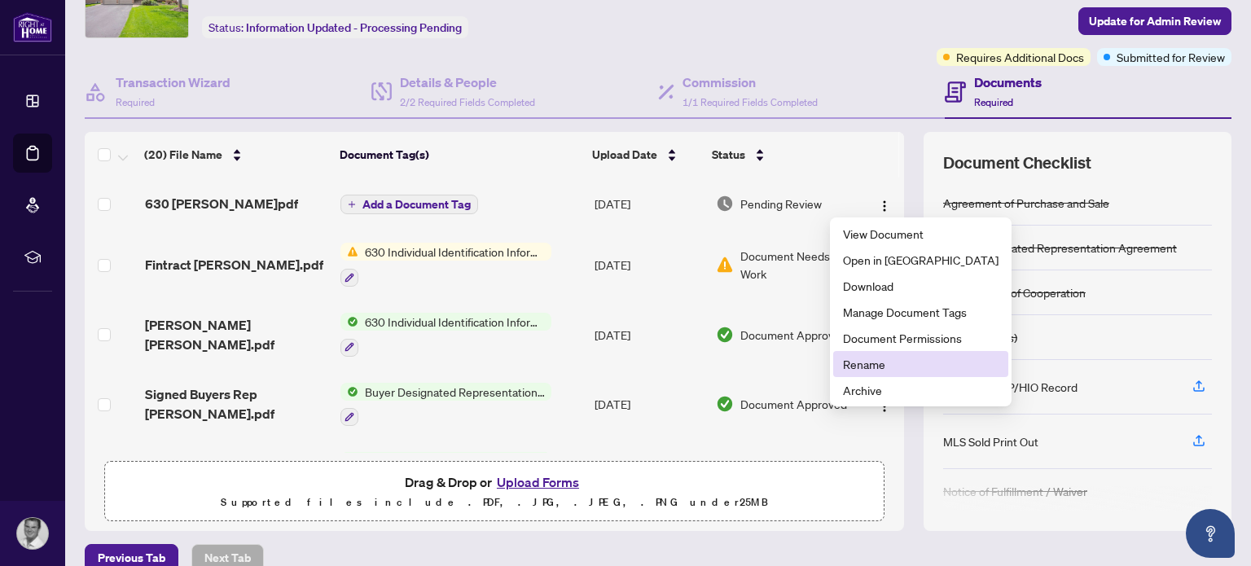
click at [858, 360] on span "Rename" at bounding box center [921, 364] width 156 height 18
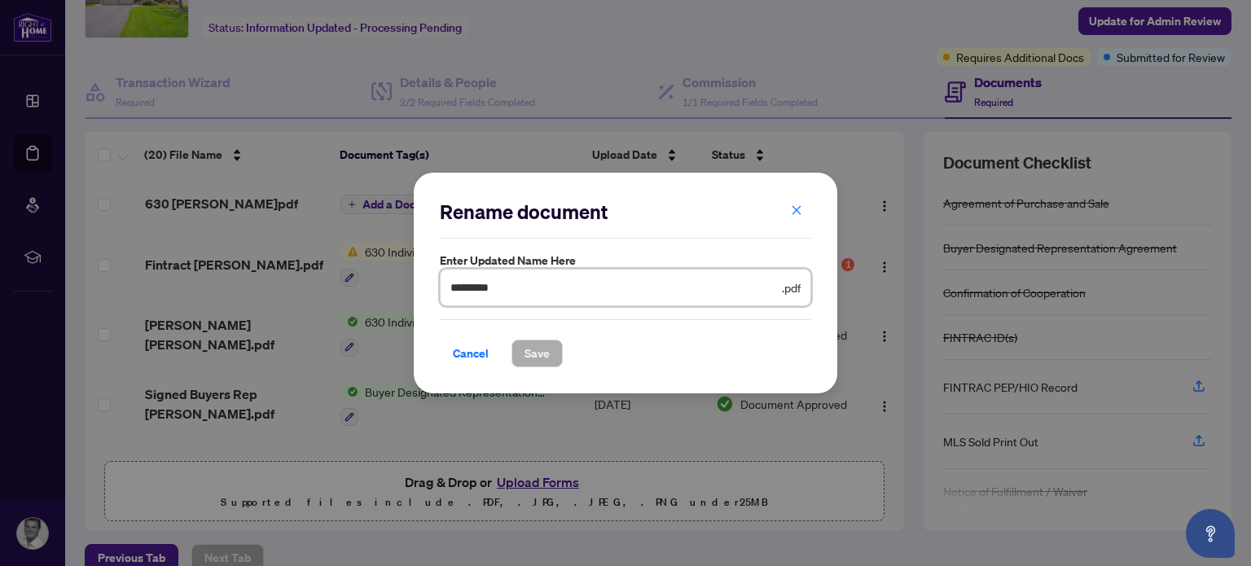
click at [521, 284] on input "*********" at bounding box center [615, 288] width 328 height 18
type input "*"
type input "**********"
click at [525, 359] on span "Save" at bounding box center [537, 354] width 25 height 26
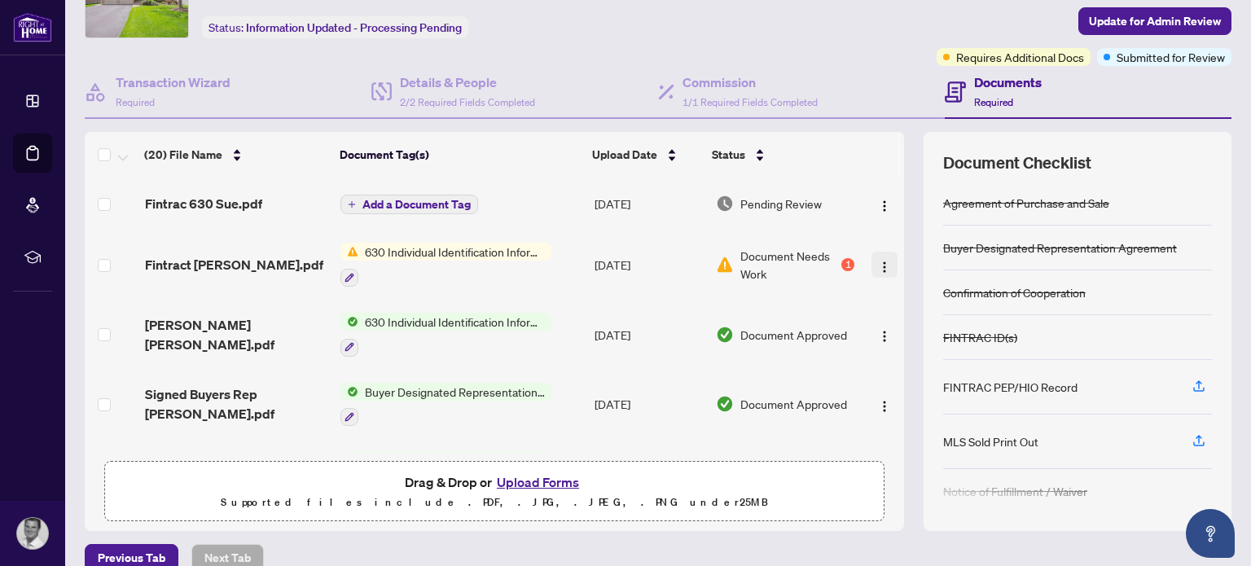
click at [878, 264] on img "button" at bounding box center [884, 267] width 13 height 13
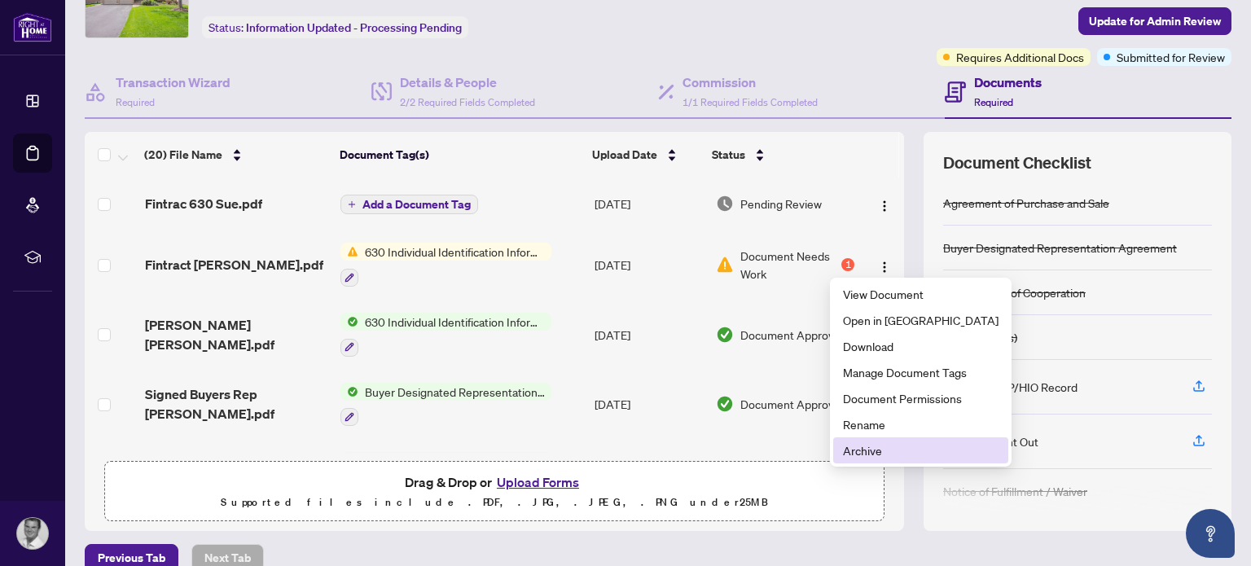
click at [883, 455] on span "Archive" at bounding box center [921, 451] width 156 height 18
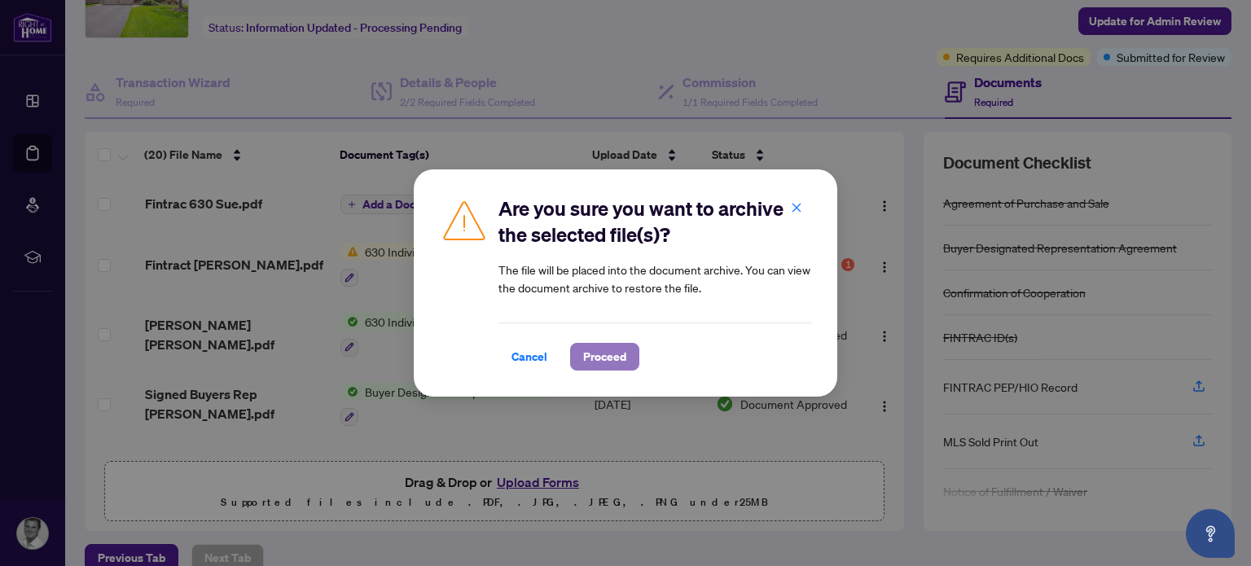
click at [631, 362] on button "Proceed" at bounding box center [604, 357] width 69 height 28
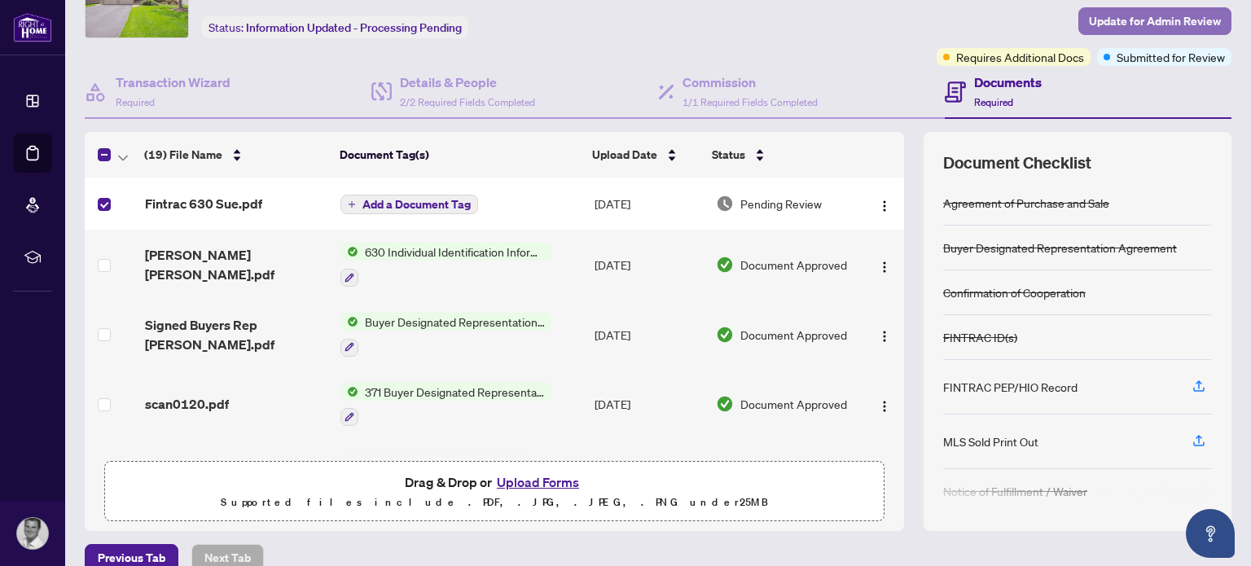
click at [1090, 24] on span "Update for Admin Review" at bounding box center [1155, 21] width 132 height 26
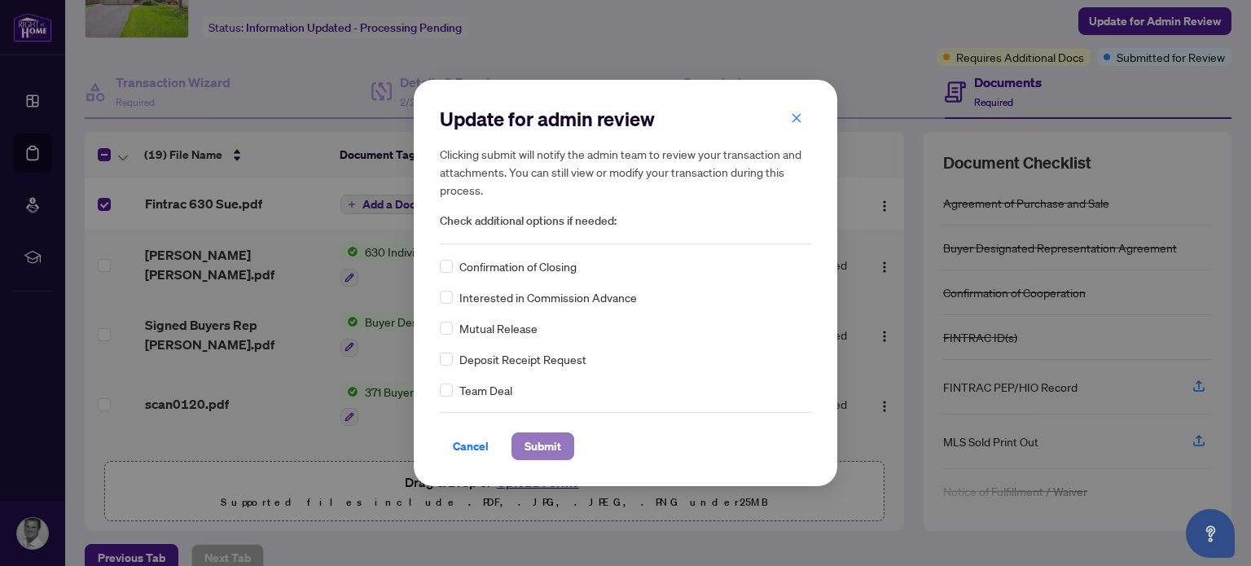
click at [545, 436] on span "Submit" at bounding box center [543, 446] width 37 height 26
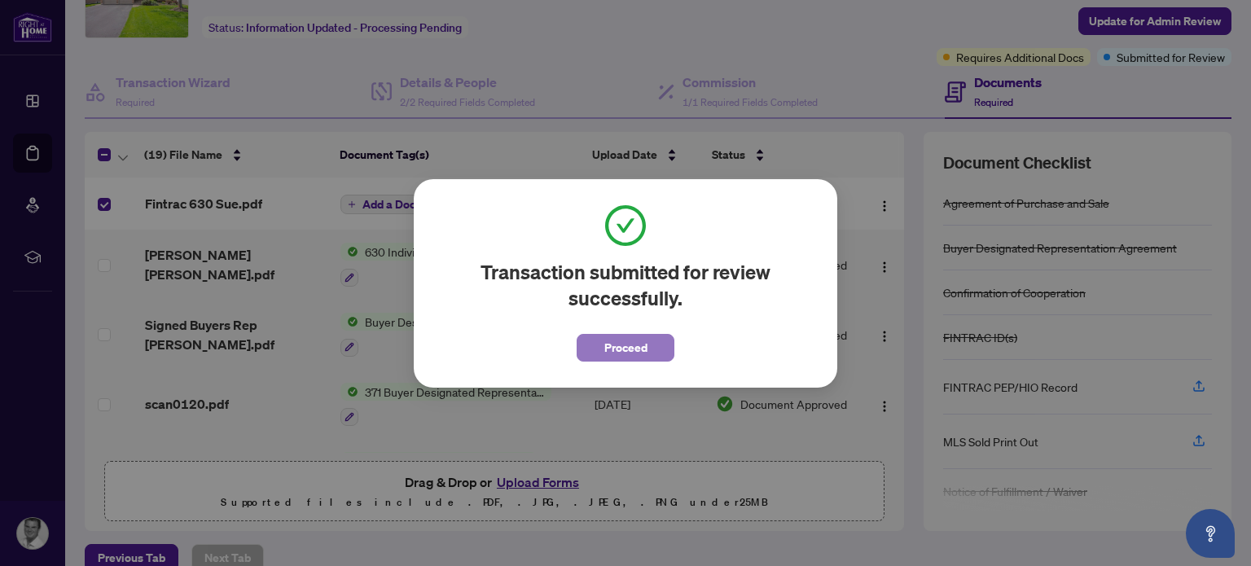
click at [649, 356] on button "Proceed" at bounding box center [626, 348] width 98 height 28
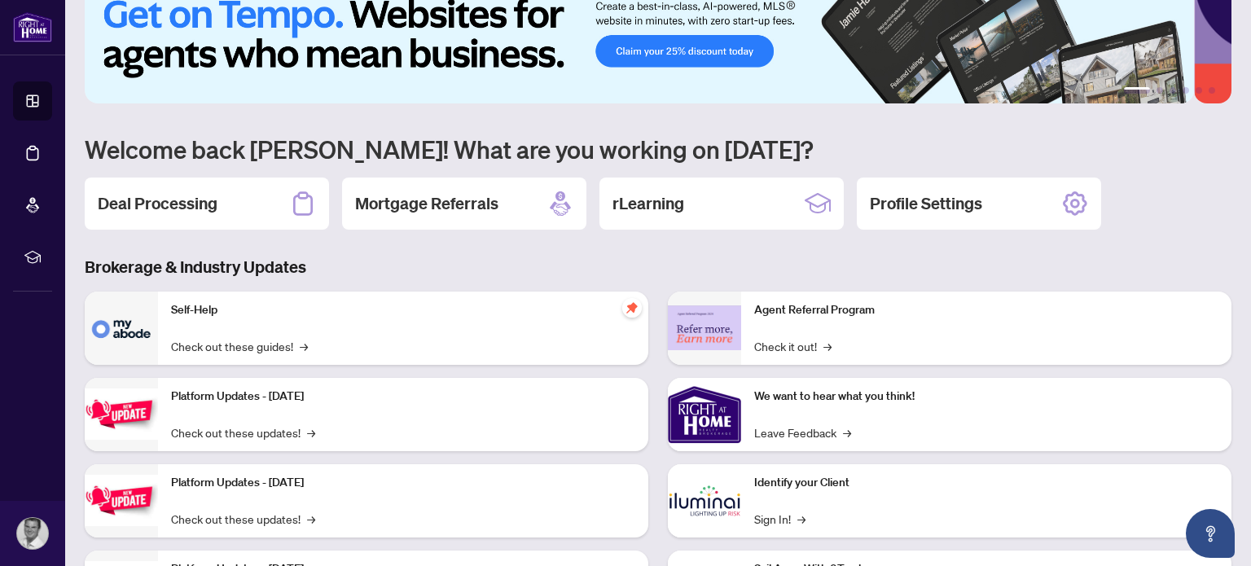
scroll to position [63, 0]
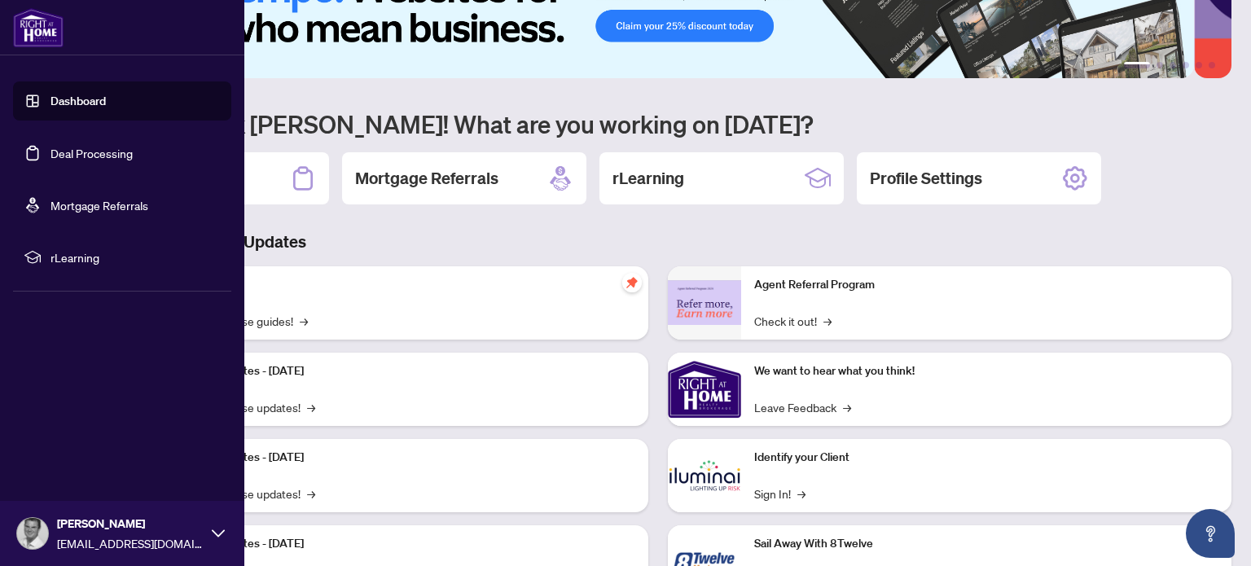
click at [87, 153] on link "Deal Processing" at bounding box center [92, 153] width 82 height 15
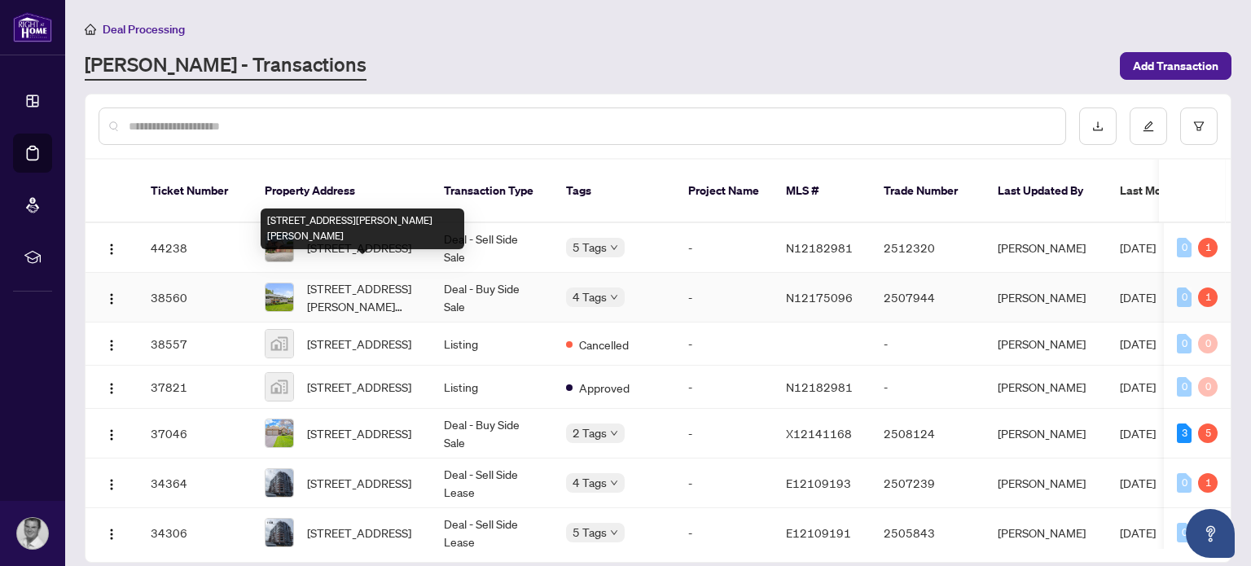
click at [377, 282] on span "[STREET_ADDRESS][PERSON_NAME][PERSON_NAME]" at bounding box center [362, 297] width 111 height 36
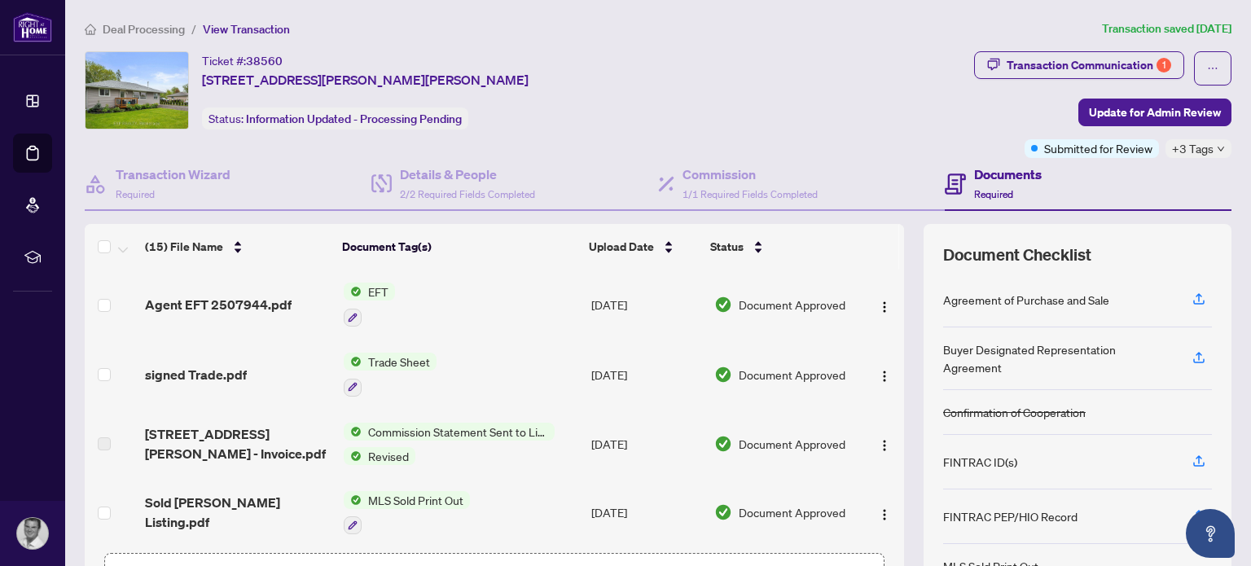
drag, startPoint x: 867, startPoint y: 328, endPoint x: 875, endPoint y: 380, distance: 52.8
click at [875, 380] on div "(15) File Name Document Tag(s) Upload Date Status Agent EFT 2507944.pdf EFT [DA…" at bounding box center [658, 423] width 1147 height 399
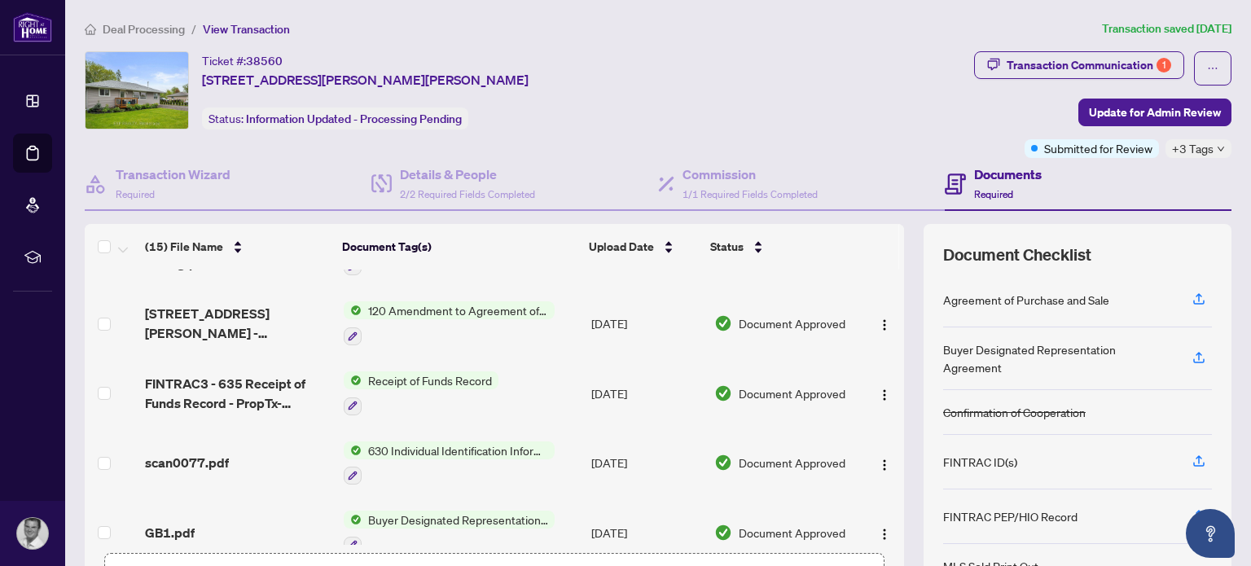
scroll to position [269, 0]
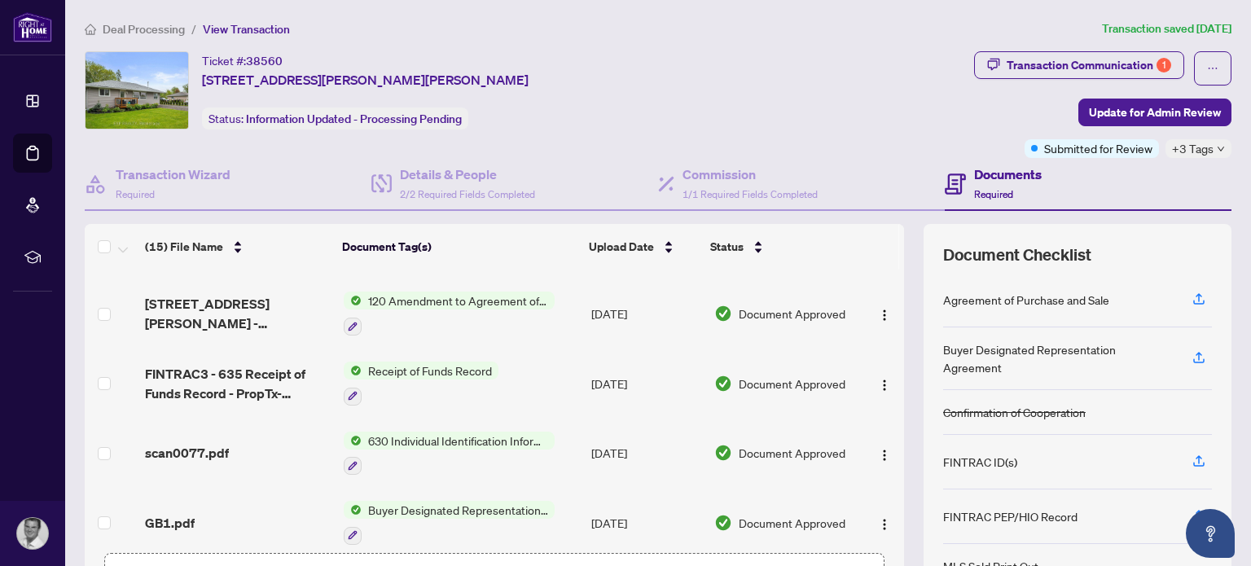
click at [420, 362] on span "Receipt of Funds Record" at bounding box center [430, 371] width 137 height 18
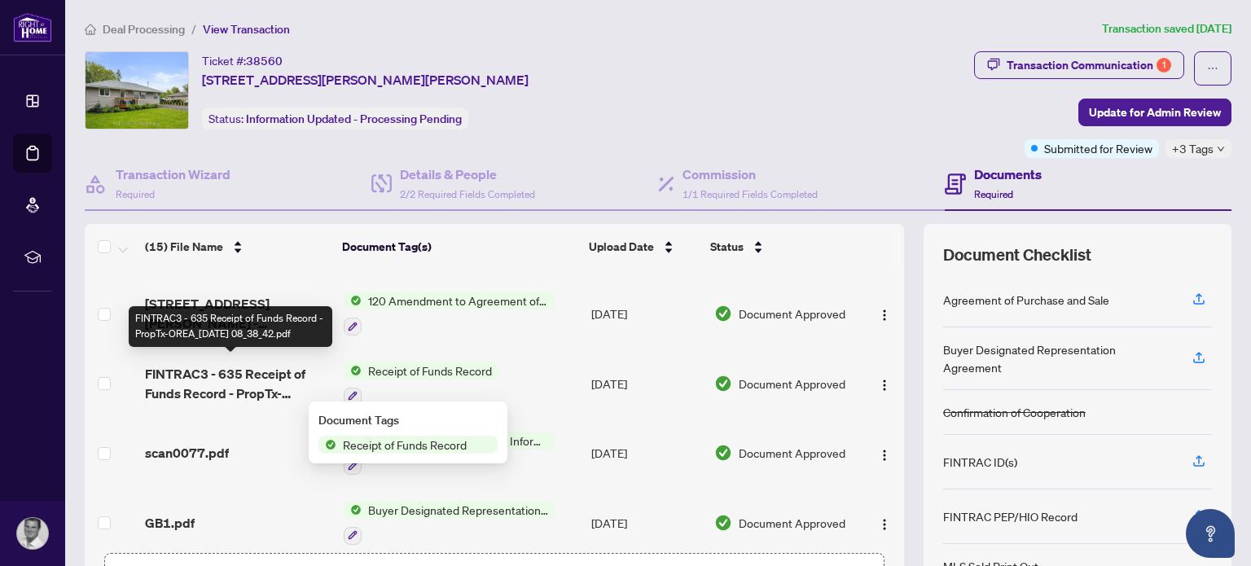
click at [253, 369] on span "FINTRAC3 - 635 Receipt of Funds Record - PropTx-OREA_[DATE] 08_38_42.pdf" at bounding box center [237, 383] width 185 height 39
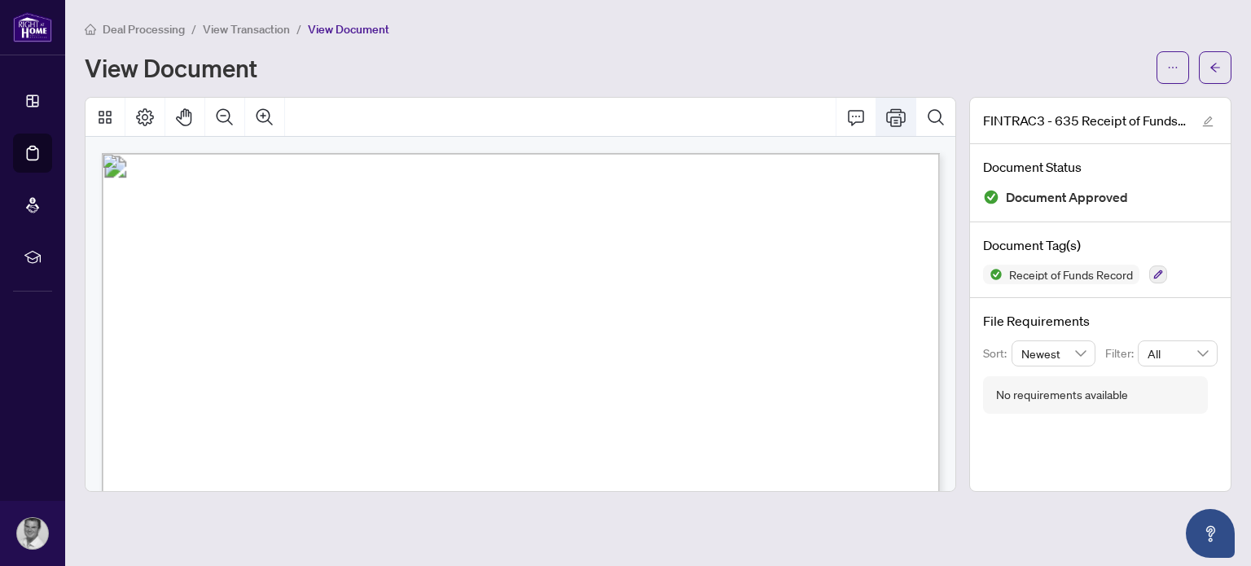
click at [899, 123] on icon "Print" at bounding box center [896, 118] width 20 height 20
click at [904, 116] on icon "Print" at bounding box center [896, 118] width 20 height 20
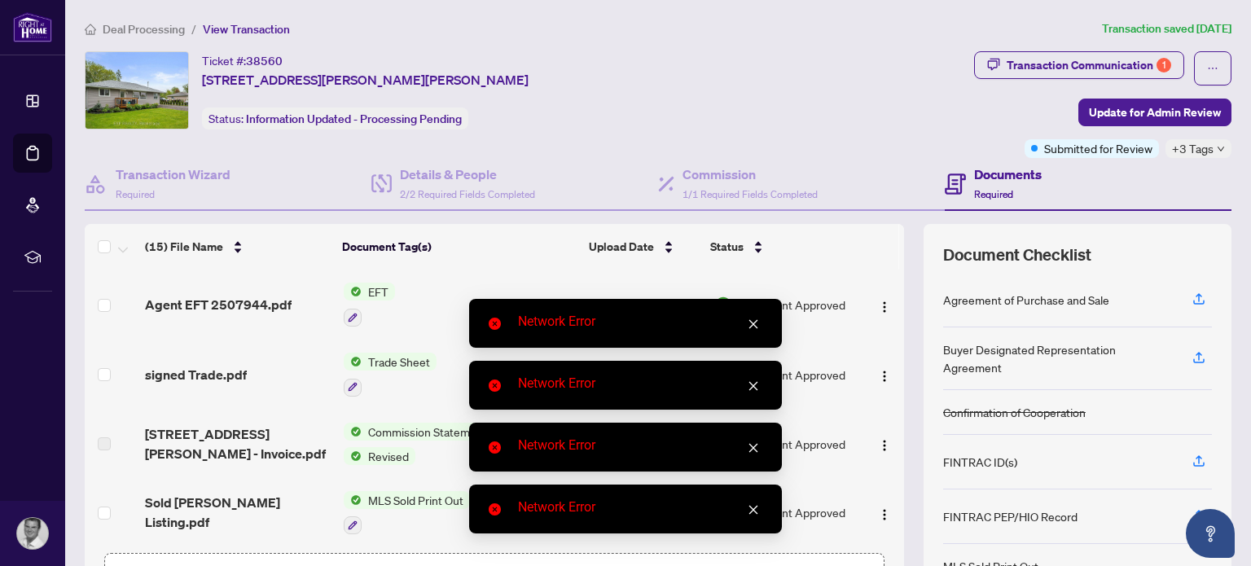
click at [755, 512] on icon "close" at bounding box center [754, 510] width 9 height 9
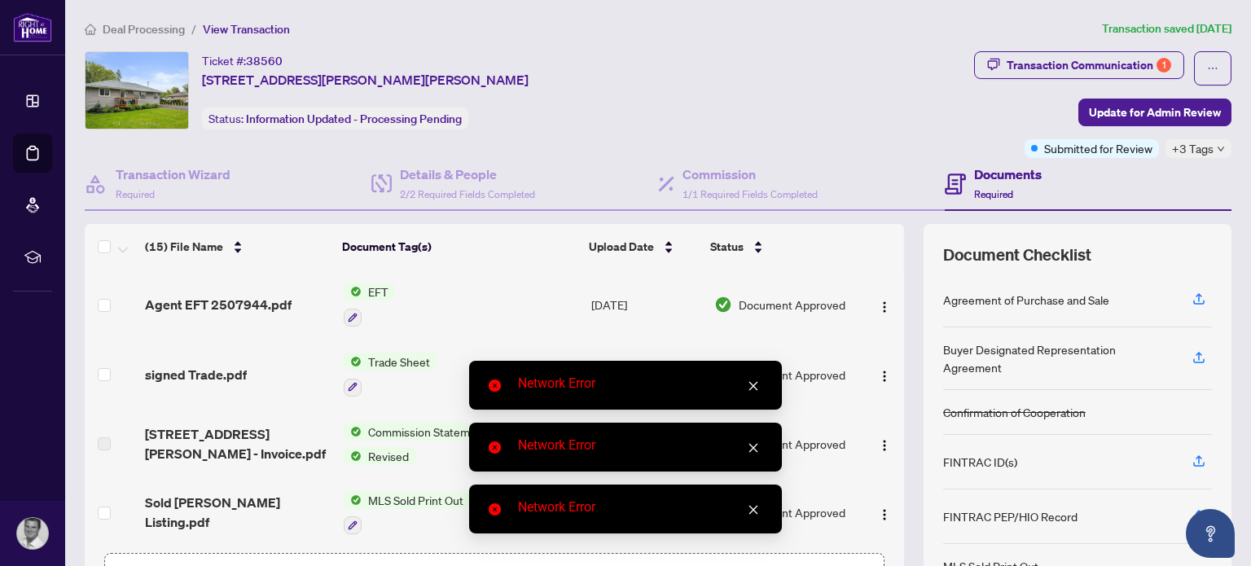
click at [751, 511] on icon "close" at bounding box center [753, 509] width 11 height 11
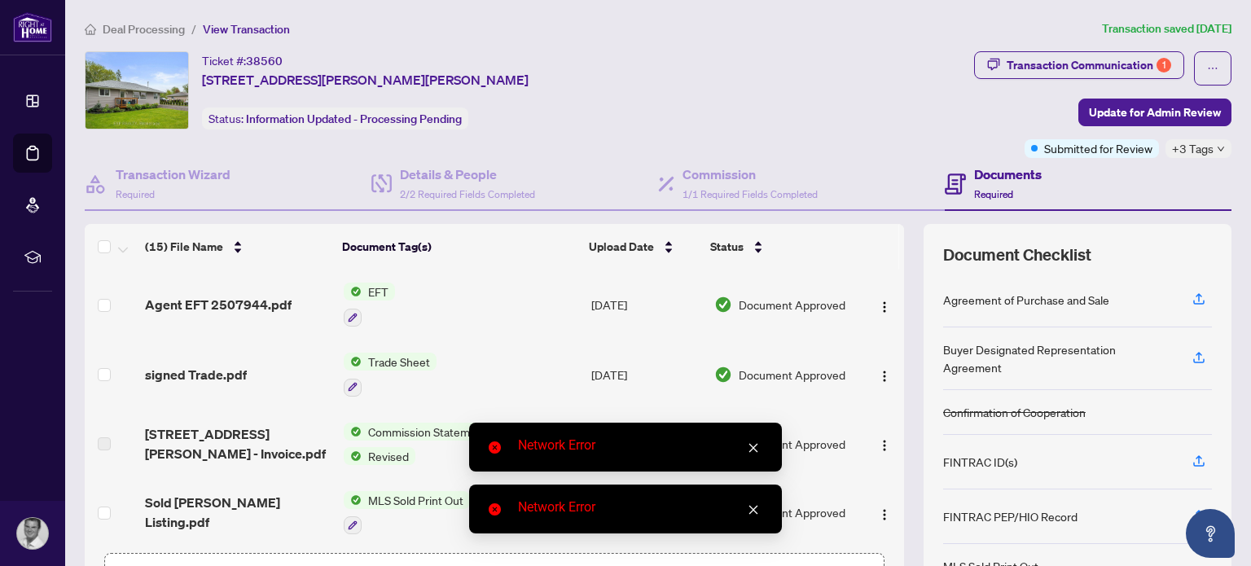
click at [751, 511] on icon "close" at bounding box center [753, 509] width 11 height 11
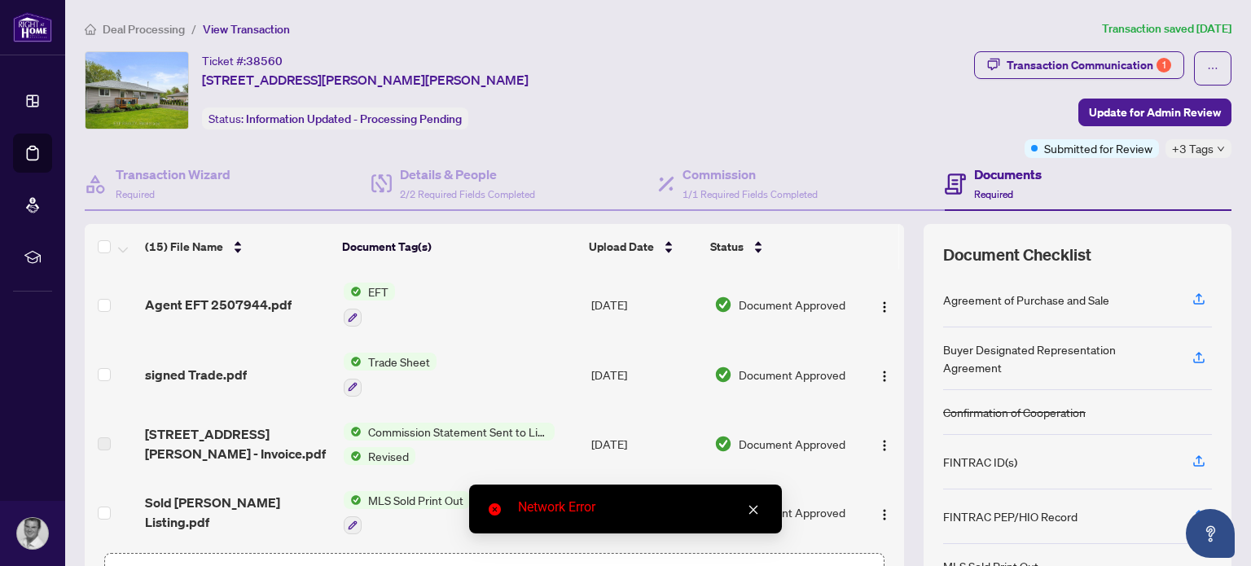
click at [750, 508] on icon "close" at bounding box center [754, 510] width 9 height 9
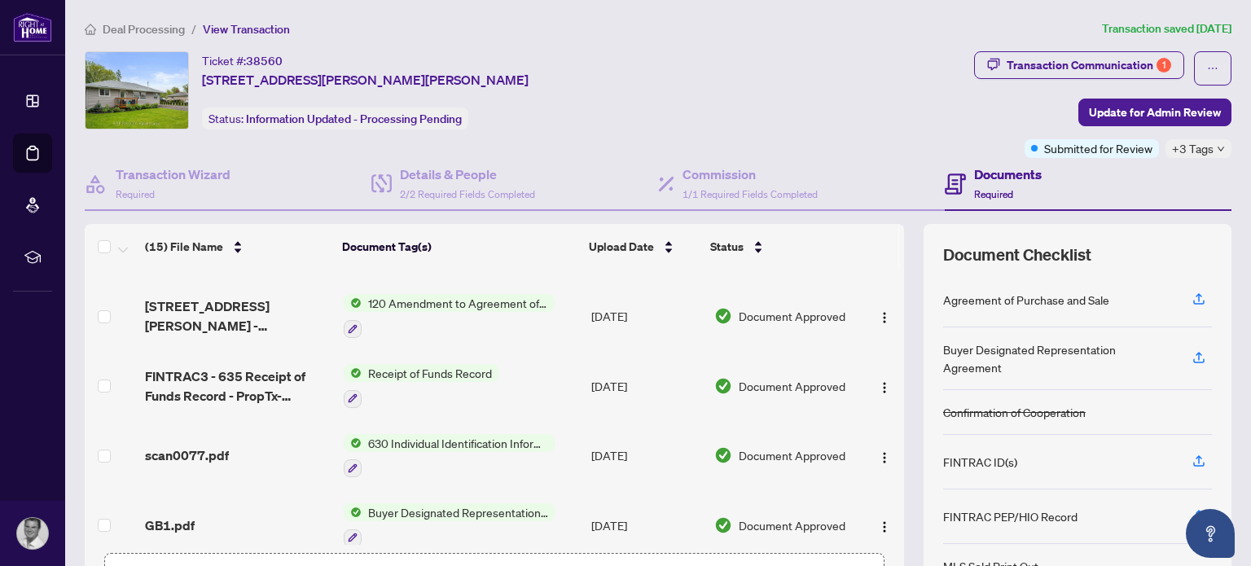
scroll to position [262, 0]
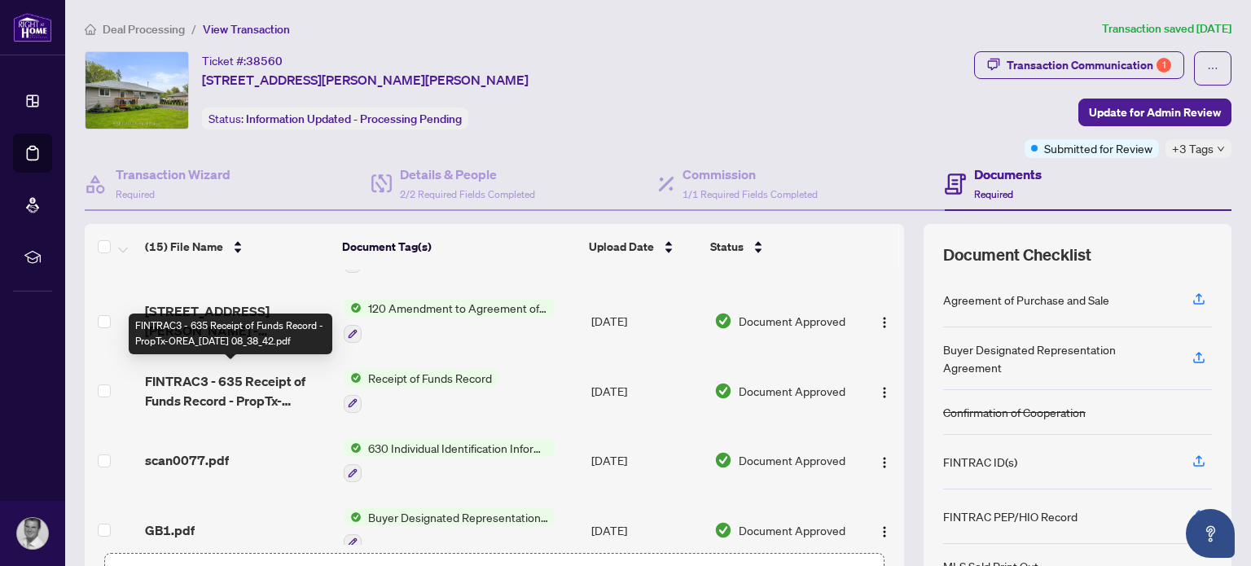
click at [202, 378] on span "FINTRAC3 - 635 Receipt of Funds Record - PropTx-OREA_[DATE] 08_38_42.pdf" at bounding box center [237, 391] width 185 height 39
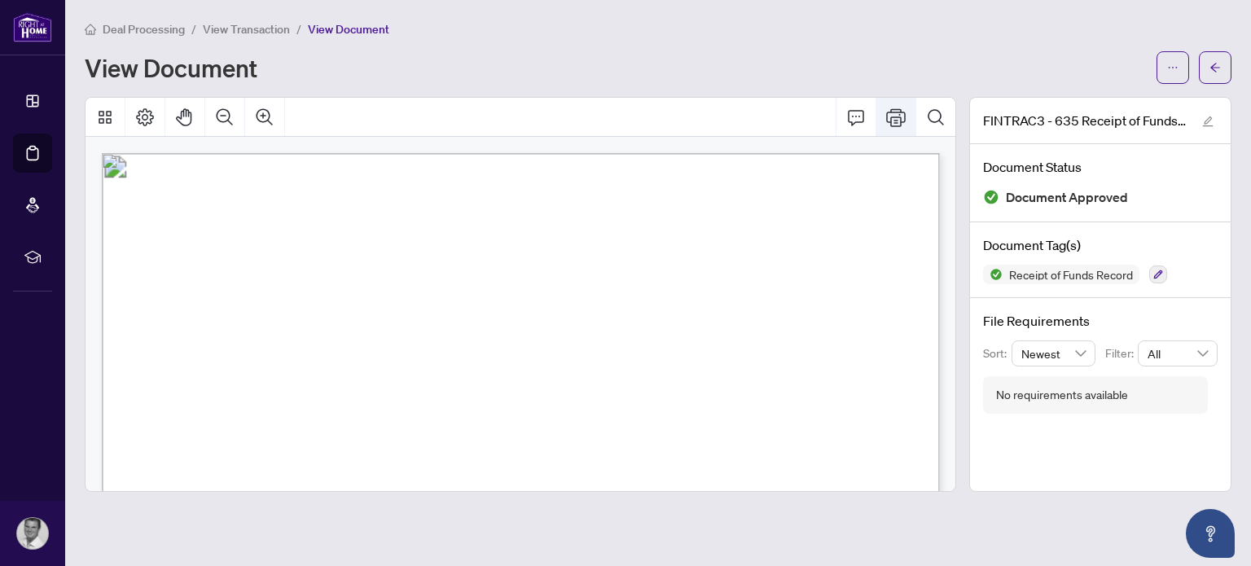
click at [896, 110] on icon "Print" at bounding box center [896, 118] width 20 height 20
click at [894, 117] on icon "Print" at bounding box center [896, 118] width 20 height 20
click at [897, 110] on icon "Print" at bounding box center [896, 118] width 20 height 20
